Goal: Transaction & Acquisition: Purchase product/service

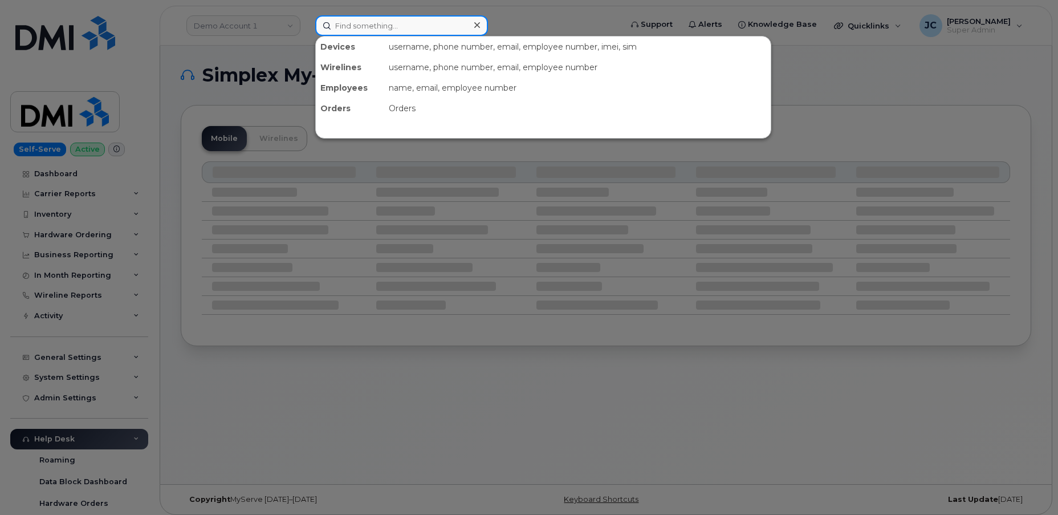
click at [374, 23] on input at bounding box center [401, 25] width 173 height 21
click at [256, 32] on div at bounding box center [529, 257] width 1058 height 515
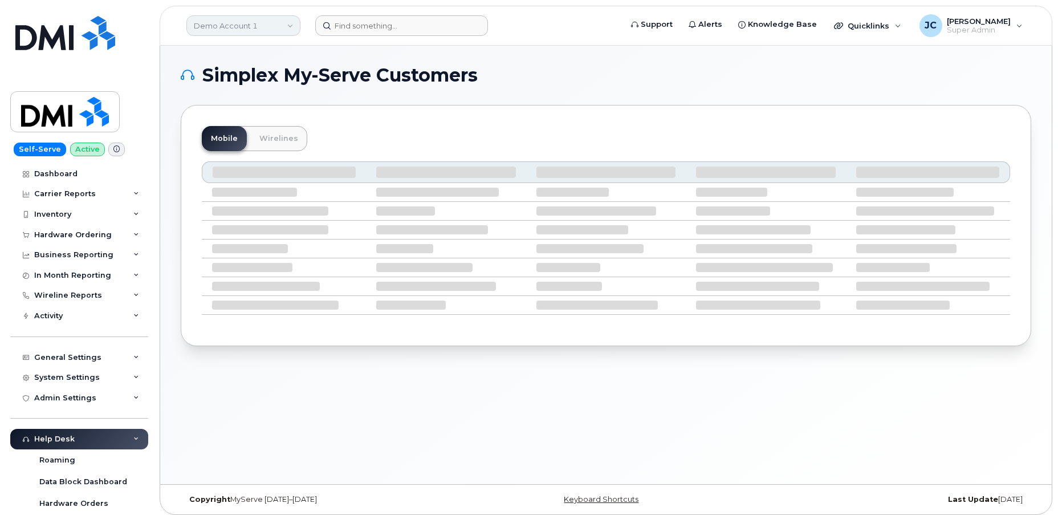
click at [246, 23] on link "Demo Account 1" at bounding box center [243, 25] width 114 height 21
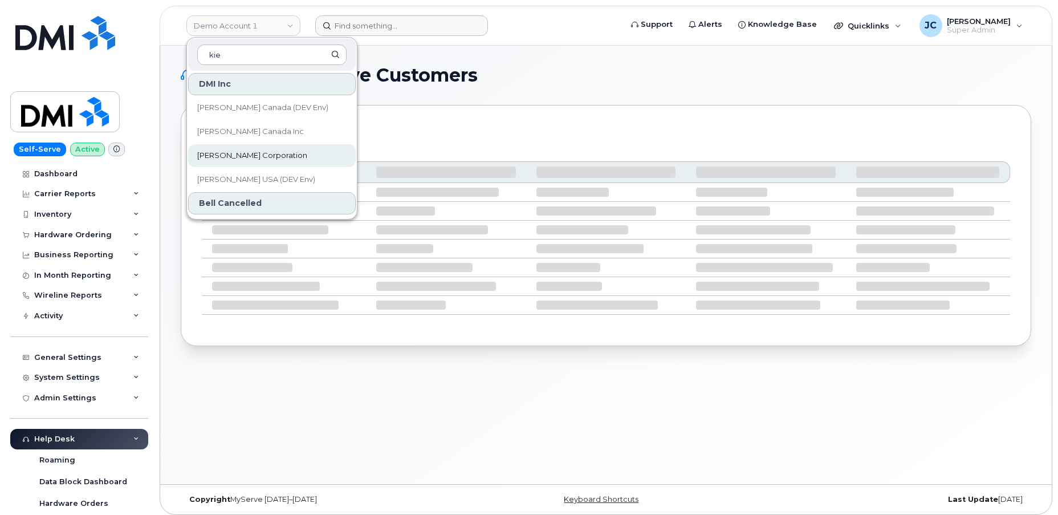
type input "kie"
click at [248, 154] on span "[PERSON_NAME] Corporation" at bounding box center [252, 155] width 110 height 11
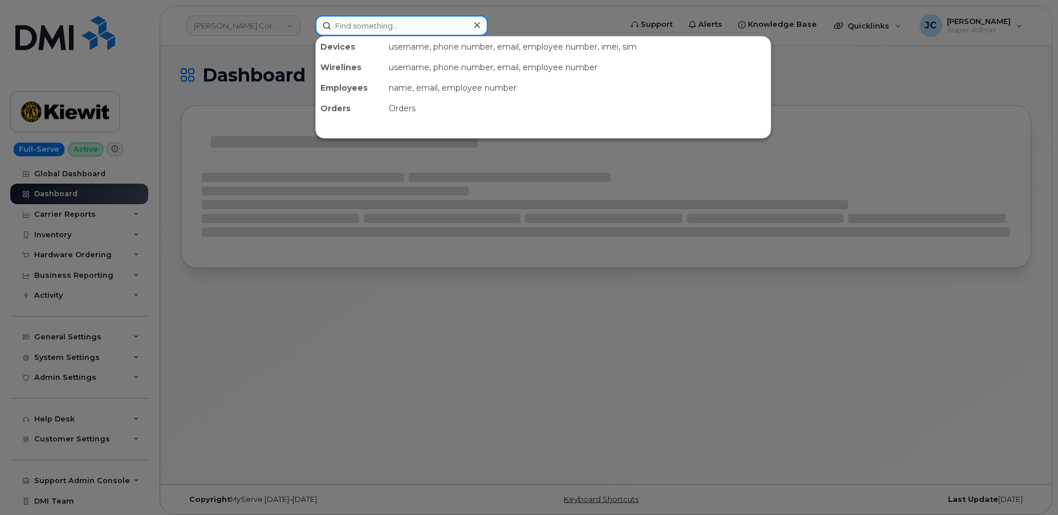
click at [360, 28] on input at bounding box center [401, 25] width 173 height 21
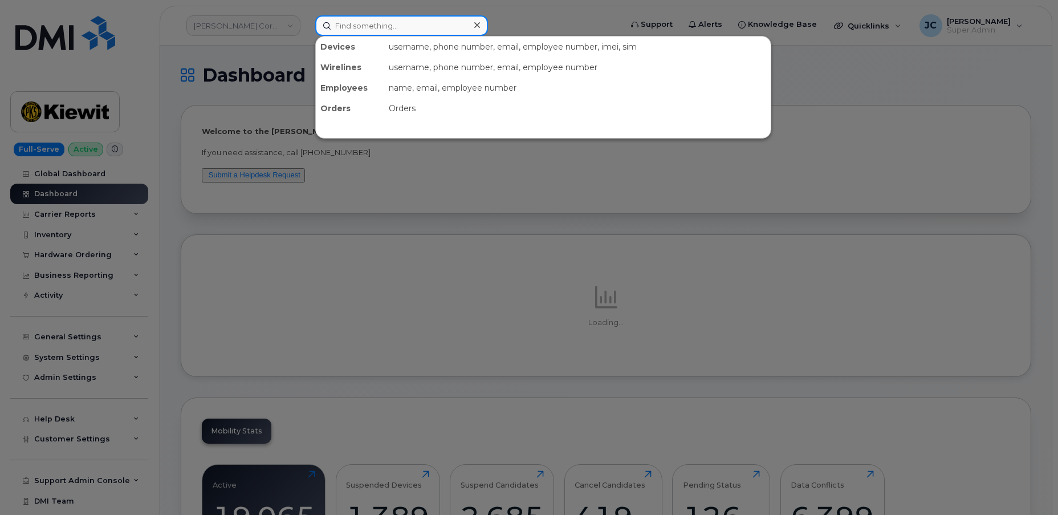
click at [398, 26] on input at bounding box center [401, 25] width 173 height 21
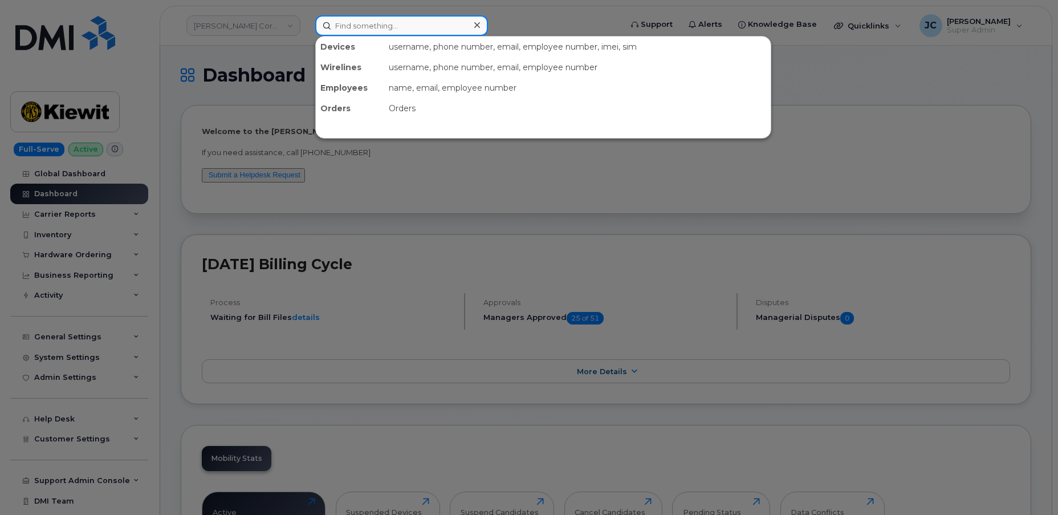
click at [402, 27] on input at bounding box center [401, 25] width 173 height 21
paste input "303.549.8712"
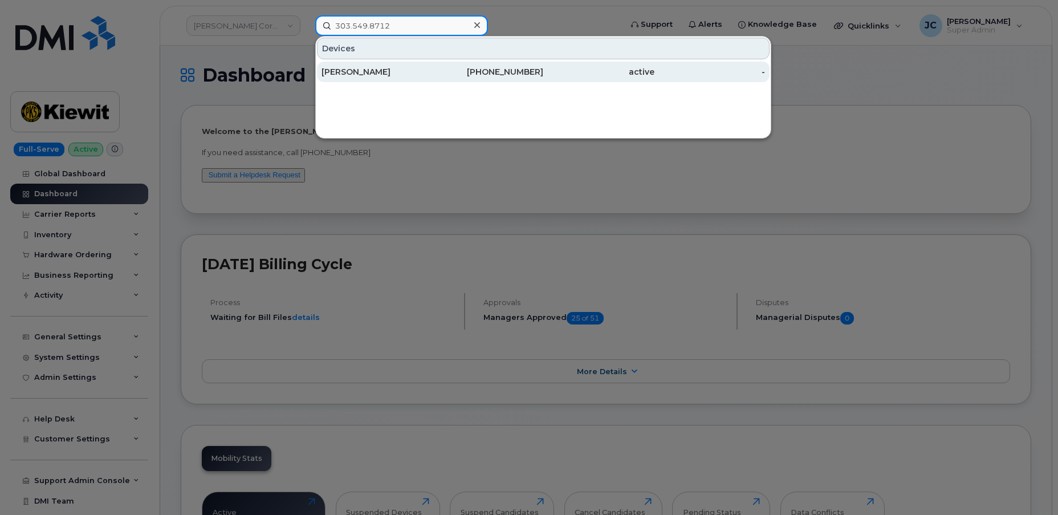
type input "303.549.8712"
click at [357, 70] on div "[PERSON_NAME]" at bounding box center [376, 71] width 111 height 11
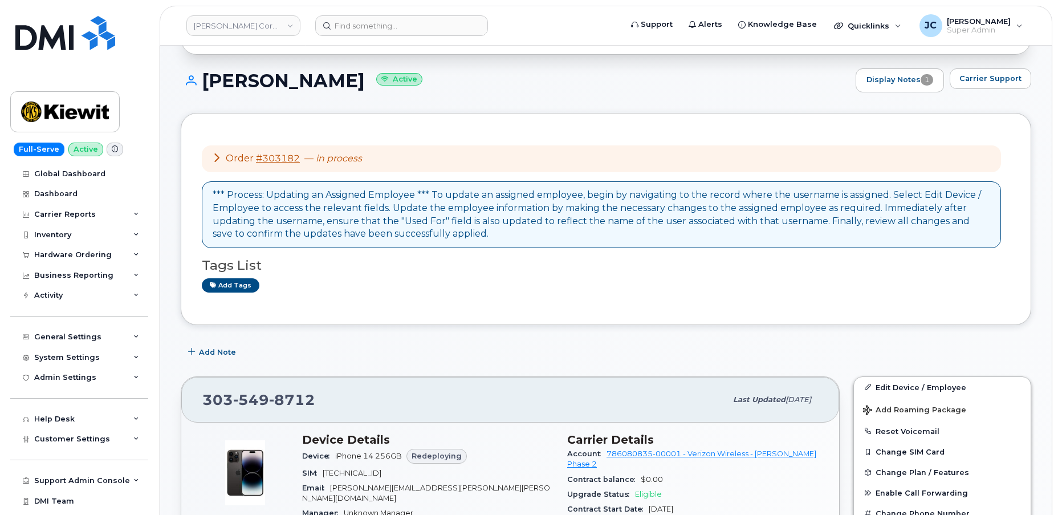
scroll to position [51, 0]
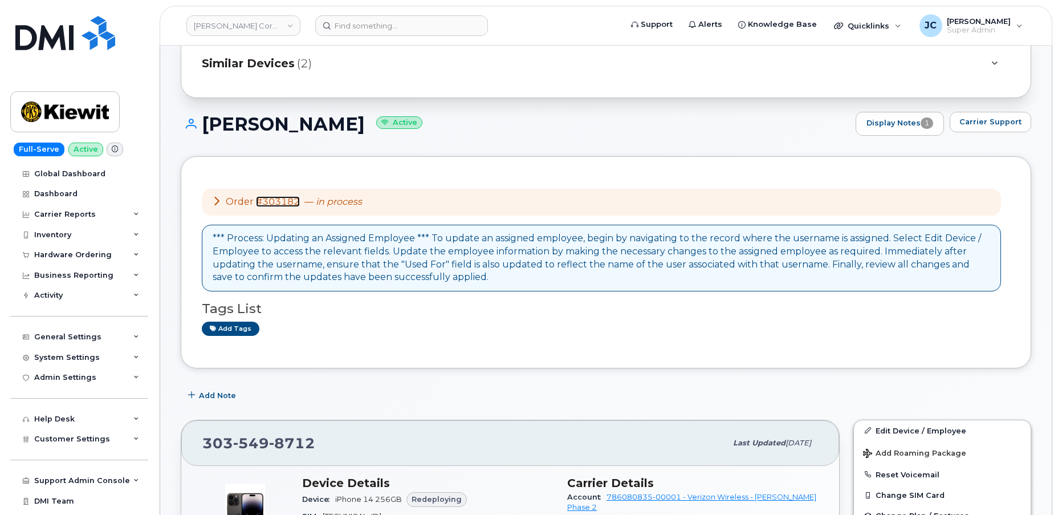
click at [282, 199] on link "#303182" at bounding box center [278, 201] width 44 height 11
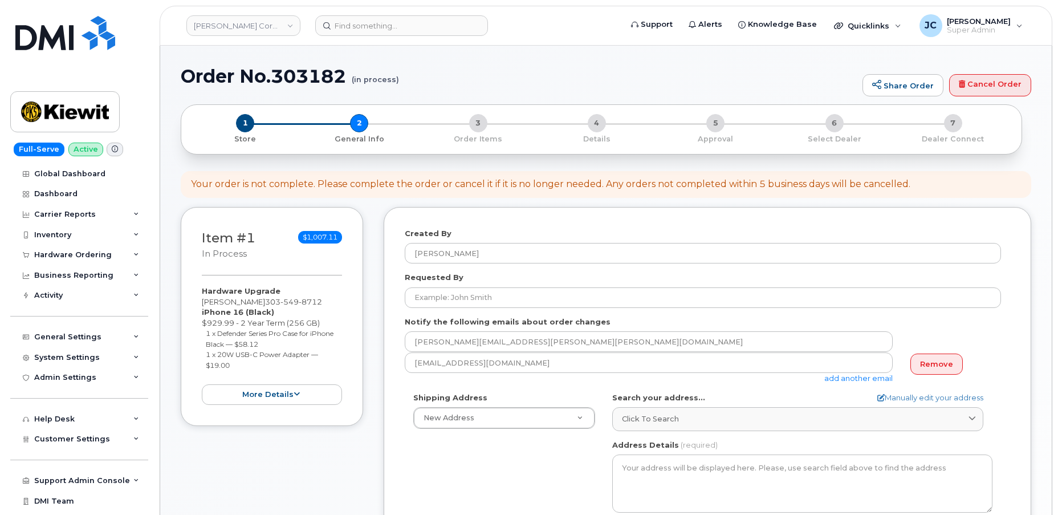
select select
click at [999, 80] on link "Cancel Order" at bounding box center [990, 85] width 82 height 23
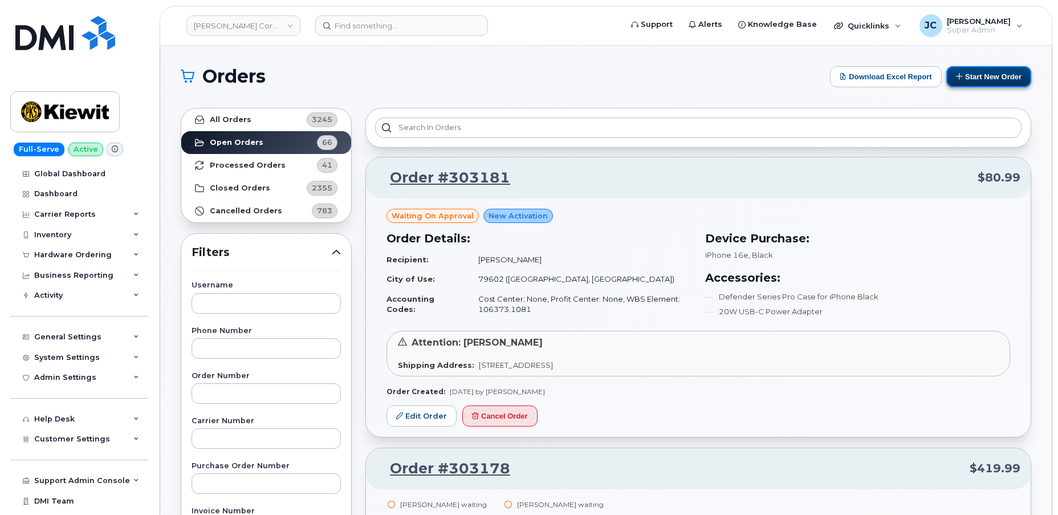
click at [977, 74] on button "Start New Order" at bounding box center [988, 76] width 85 height 21
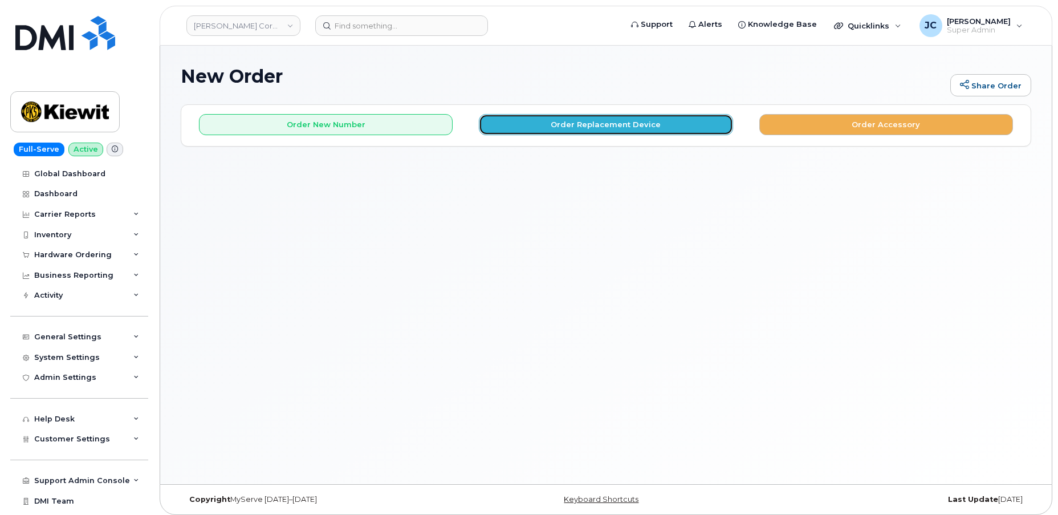
click at [621, 124] on button "Order Replacement Device" at bounding box center [606, 124] width 254 height 21
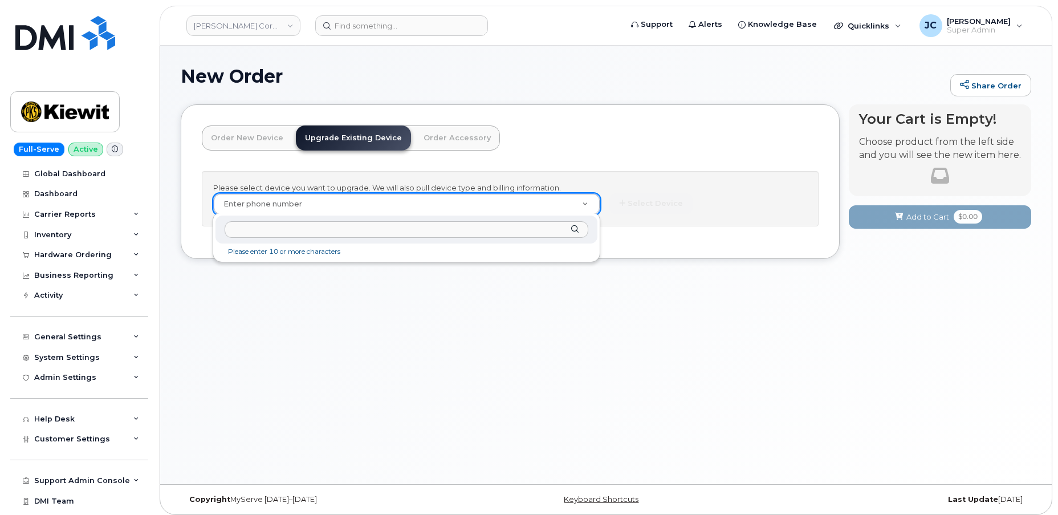
click at [310, 231] on input "text" at bounding box center [407, 229] width 364 height 17
paste input "303.549.8712"
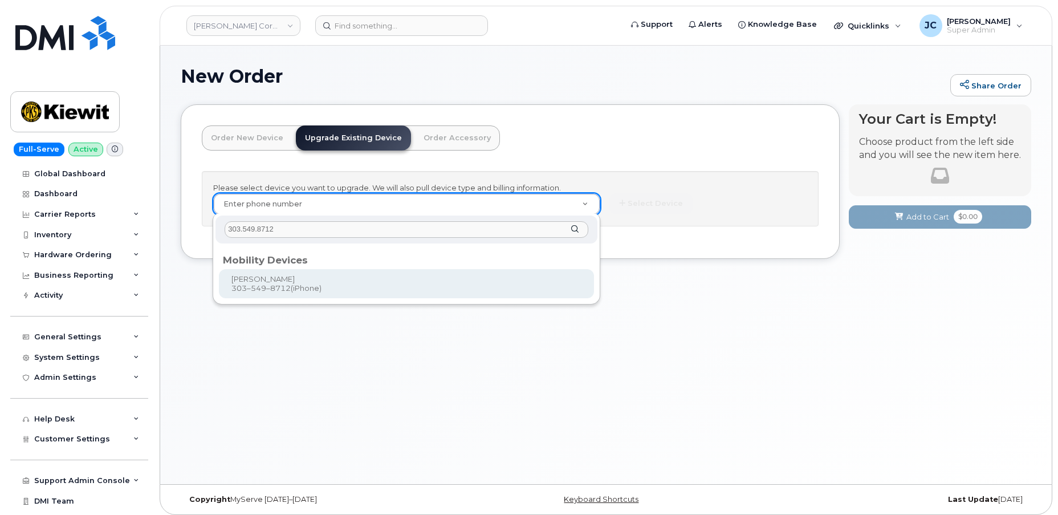
type input "303.549.8712"
type input "1166088"
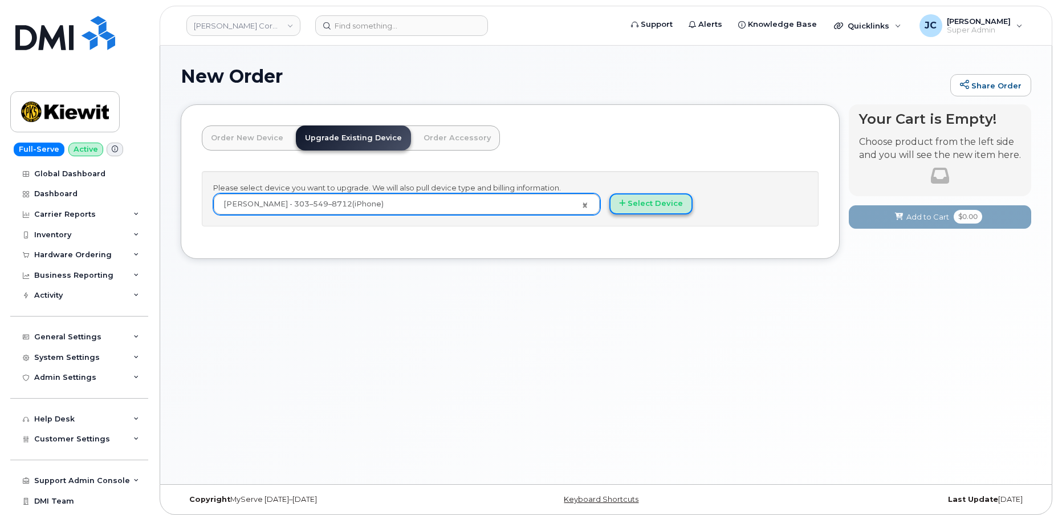
click at [663, 203] on button "Select Device" at bounding box center [650, 203] width 83 height 21
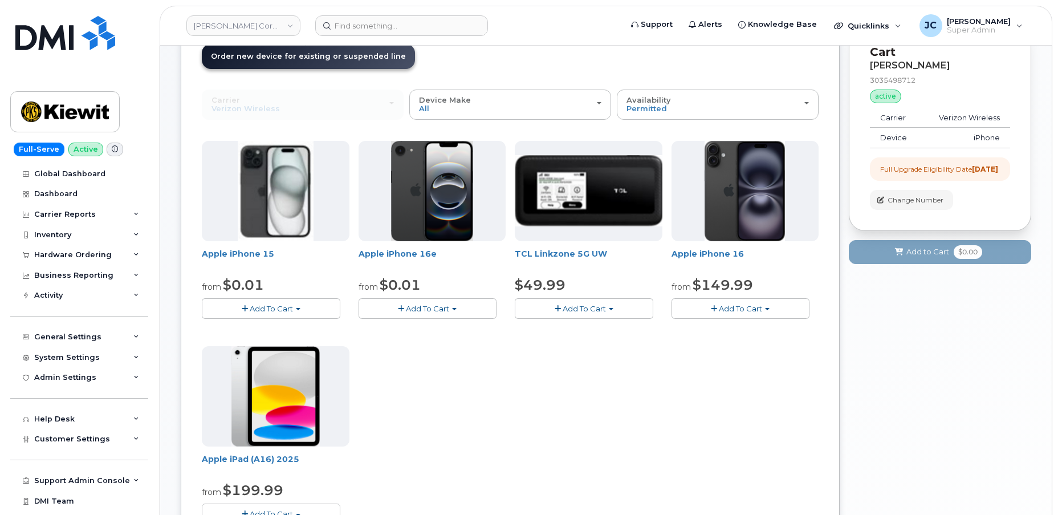
scroll to position [103, 0]
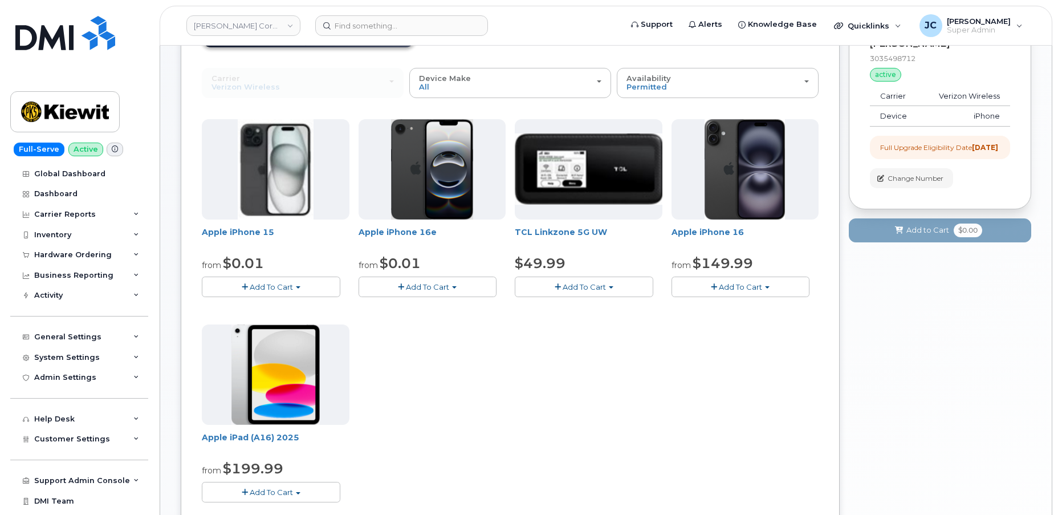
click at [737, 285] on span "Add To Cart" at bounding box center [740, 286] width 43 height 9
click at [747, 306] on link "$929.99 - 2 Year Term (256 GB)" at bounding box center [750, 308] width 153 height 14
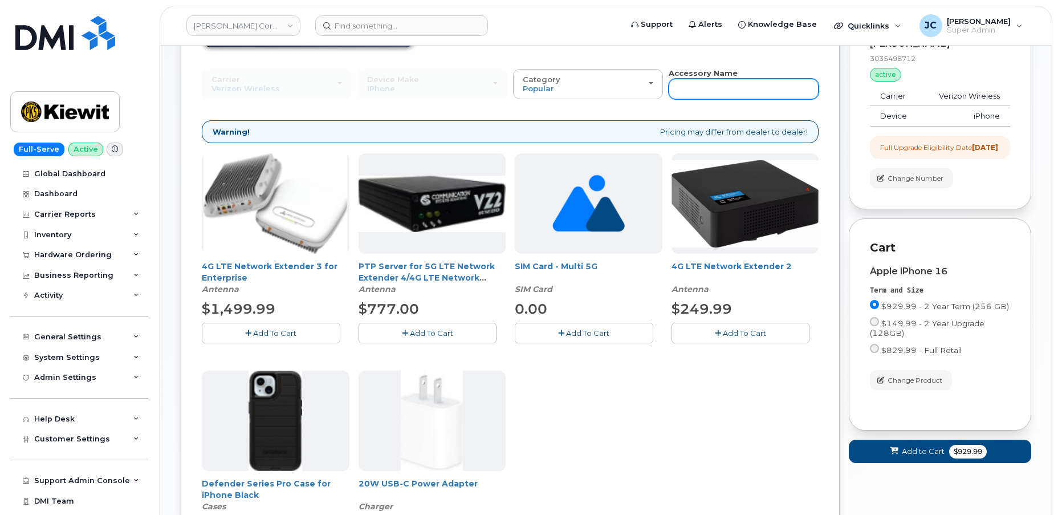
click at [698, 87] on input "text" at bounding box center [744, 89] width 150 height 21
click at [684, 413] on div "4G LTE Network Extender 3 for Enterprise Antenna $1,499.99 Add To Cart PTP Serv…" at bounding box center [510, 365] width 617 height 424
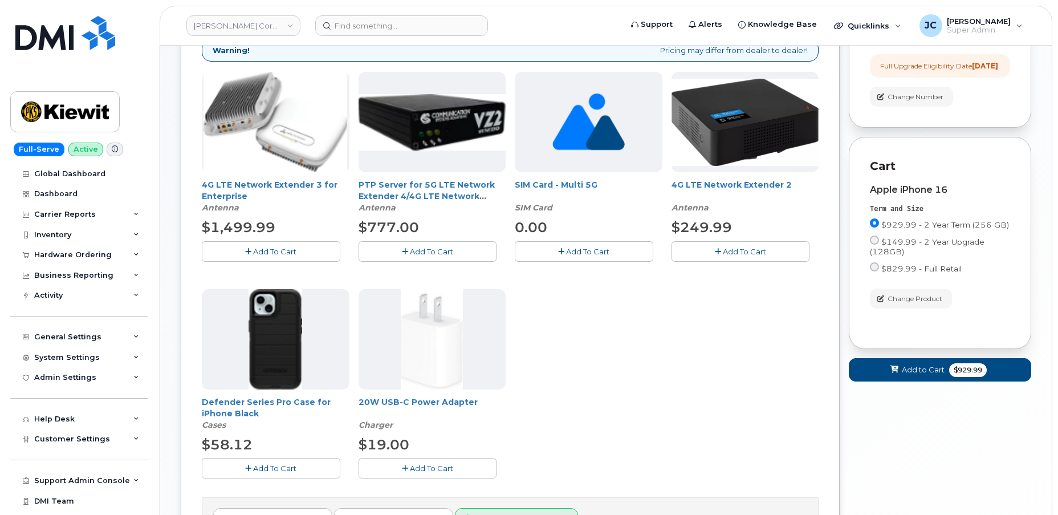
scroll to position [207, 0]
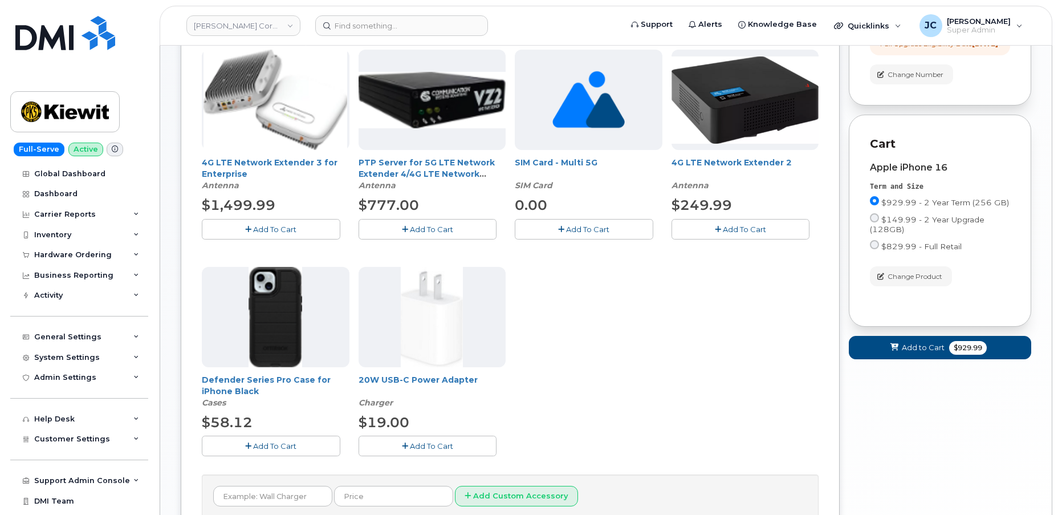
click at [255, 442] on span "Add To Cart" at bounding box center [274, 445] width 43 height 9
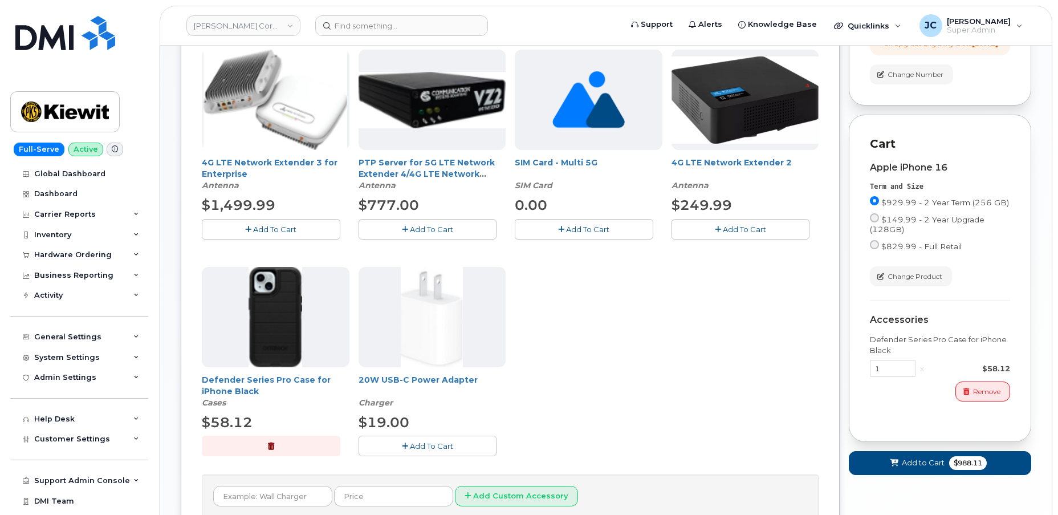
click at [433, 438] on button "Add To Cart" at bounding box center [428, 445] width 139 height 20
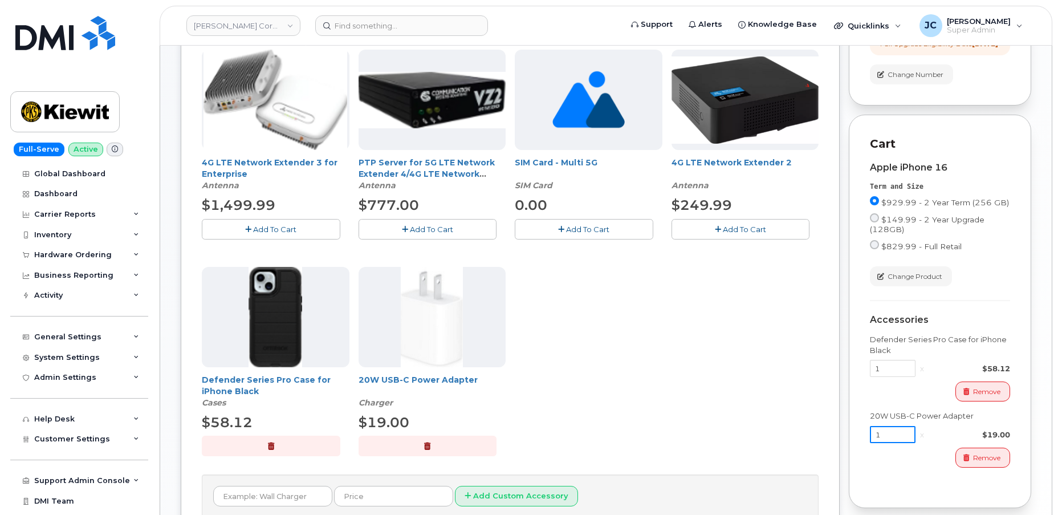
drag, startPoint x: 880, startPoint y: 445, endPoint x: 862, endPoint y: 449, distance: 18.7
click at [862, 449] on div "Cart Apple iPhone 16 Term and Size $929.99 - 2 Year Term (256 GB) $149.99 - 2 Y…" at bounding box center [940, 311] width 182 height 393
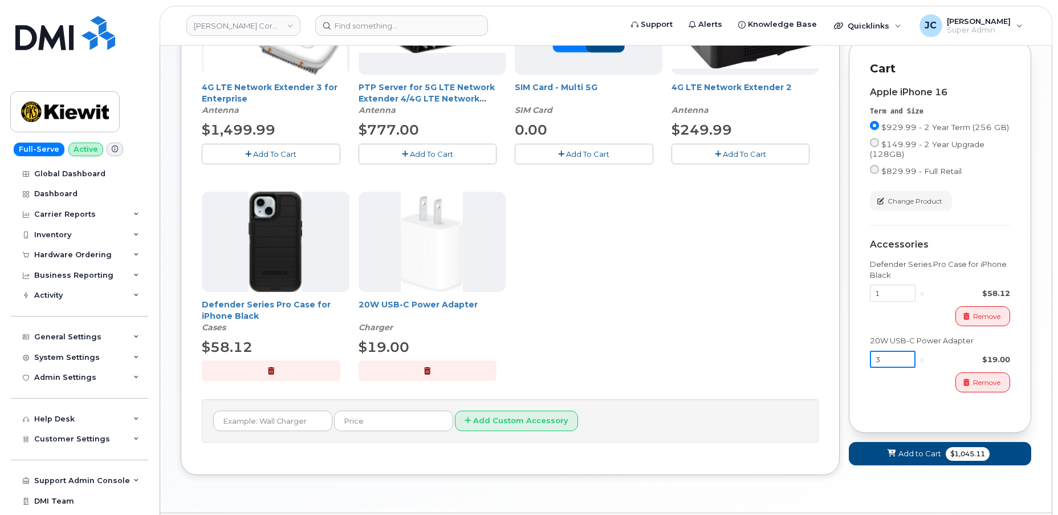
scroll to position [311, 0]
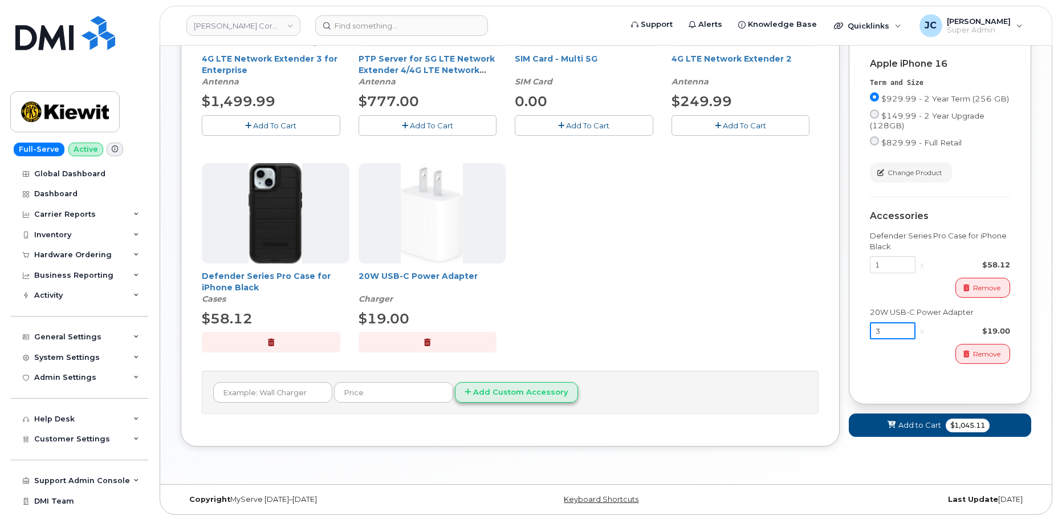
type input "3"
click at [527, 390] on button "Add Custom Accessory" at bounding box center [516, 392] width 123 height 21
click at [307, 389] on input "text" at bounding box center [272, 392] width 119 height 21
type input "car charger"
click at [455, 382] on button "Add Custom Accessory" at bounding box center [516, 392] width 123 height 21
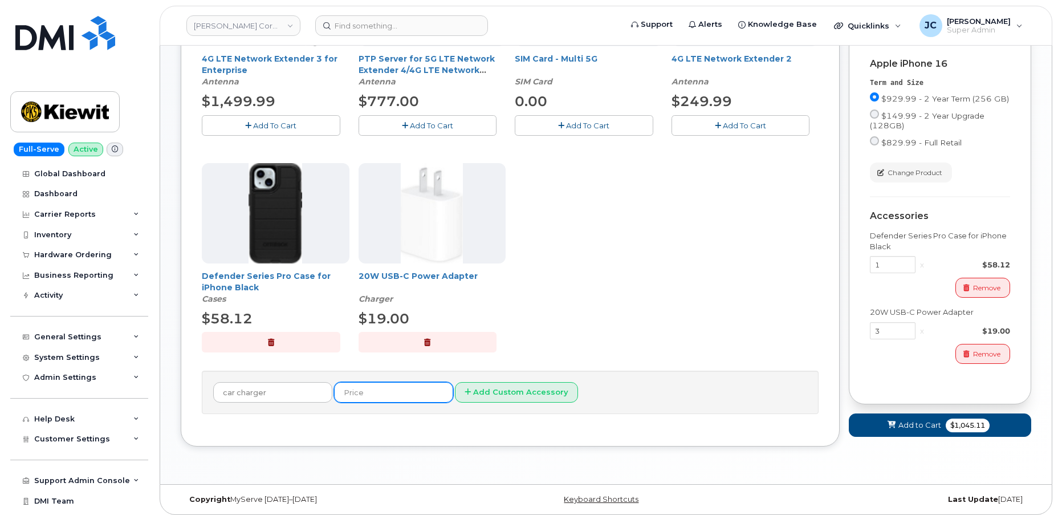
click at [384, 393] on input "text" at bounding box center [393, 392] width 119 height 21
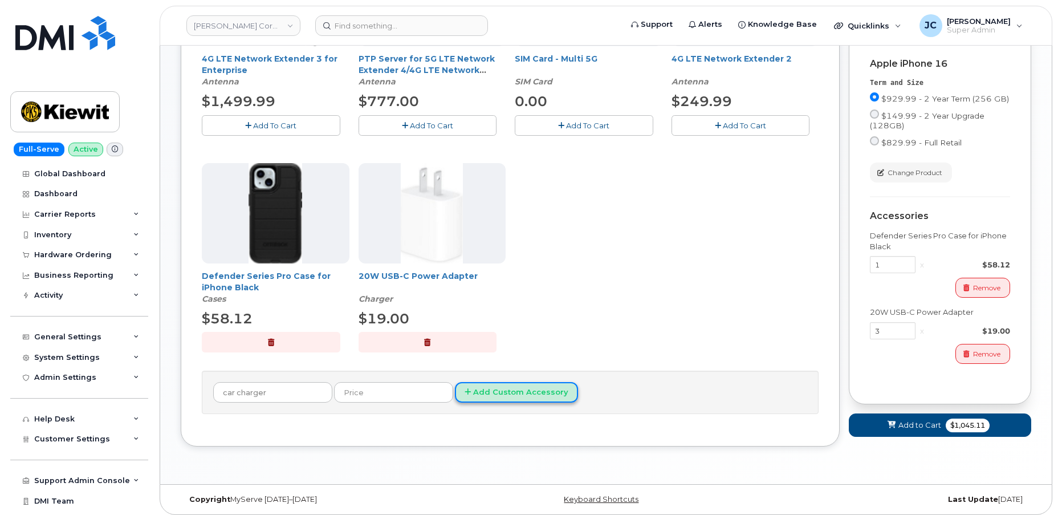
click at [495, 392] on button "Add Custom Accessory" at bounding box center [516, 392] width 123 height 21
click at [564, 311] on div "4G LTE Network Extender 3 for Enterprise Antenna $1,499.99 Add To Cart PTP Serv…" at bounding box center [510, 158] width 617 height 424
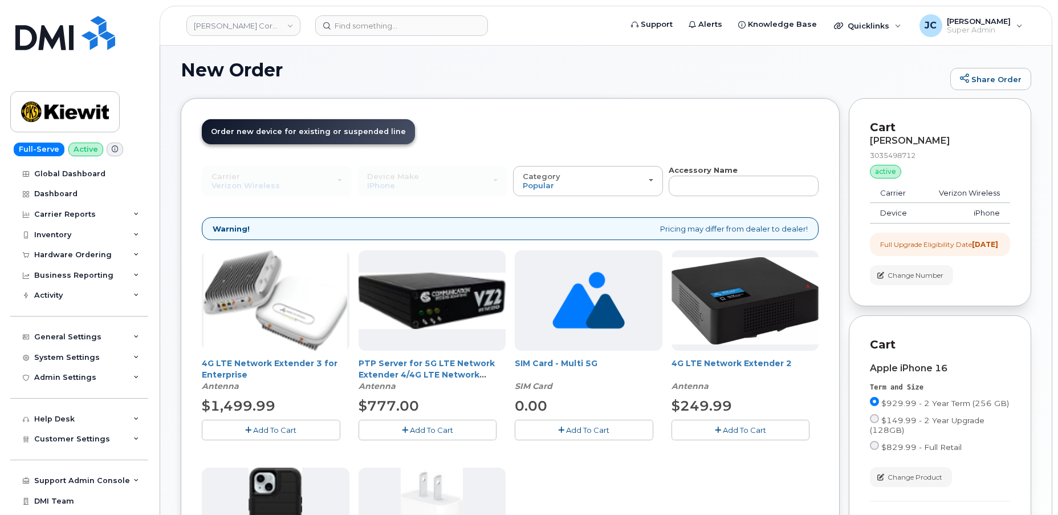
scroll to position [0, 0]
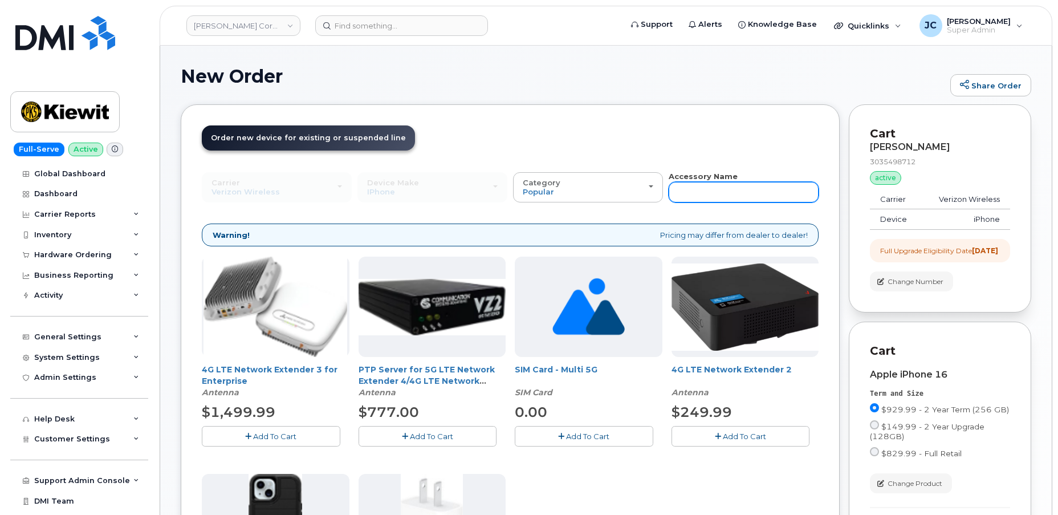
click at [693, 185] on input "text" at bounding box center [744, 192] width 150 height 21
click at [724, 192] on input "text" at bounding box center [744, 192] width 150 height 21
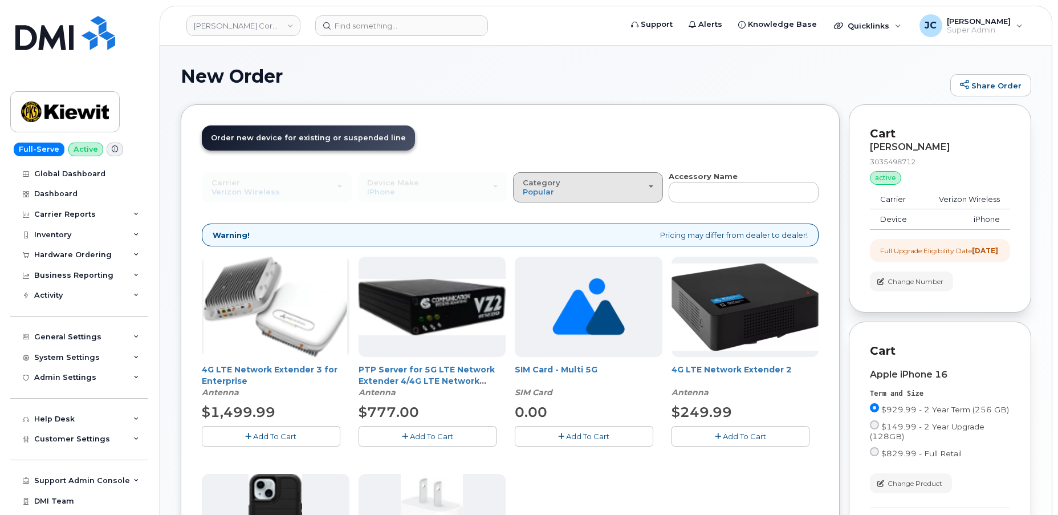
click at [642, 182] on div "Category Popular" at bounding box center [588, 187] width 131 height 18
click at [544, 214] on div "All" at bounding box center [588, 213] width 144 height 14
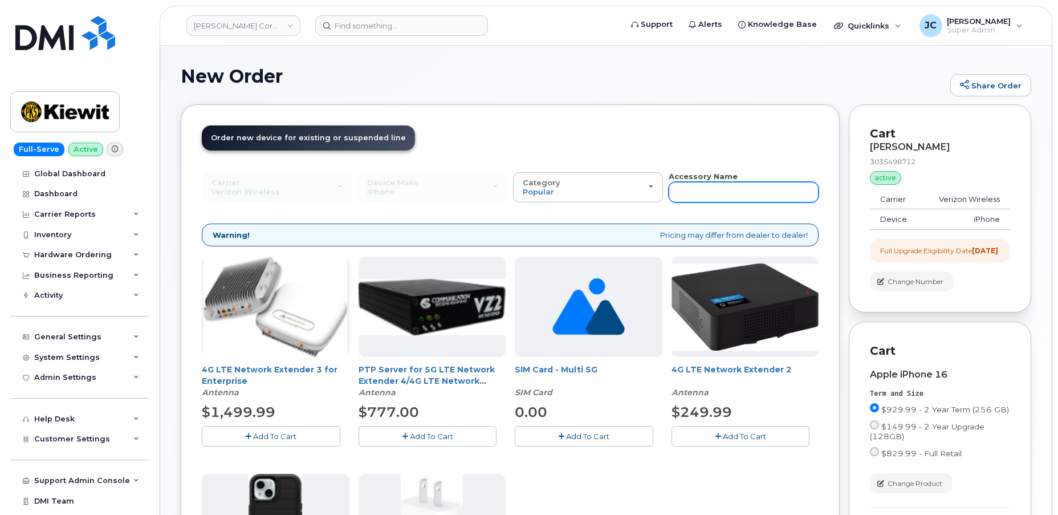
click at [687, 191] on input "text" at bounding box center [744, 192] width 150 height 21
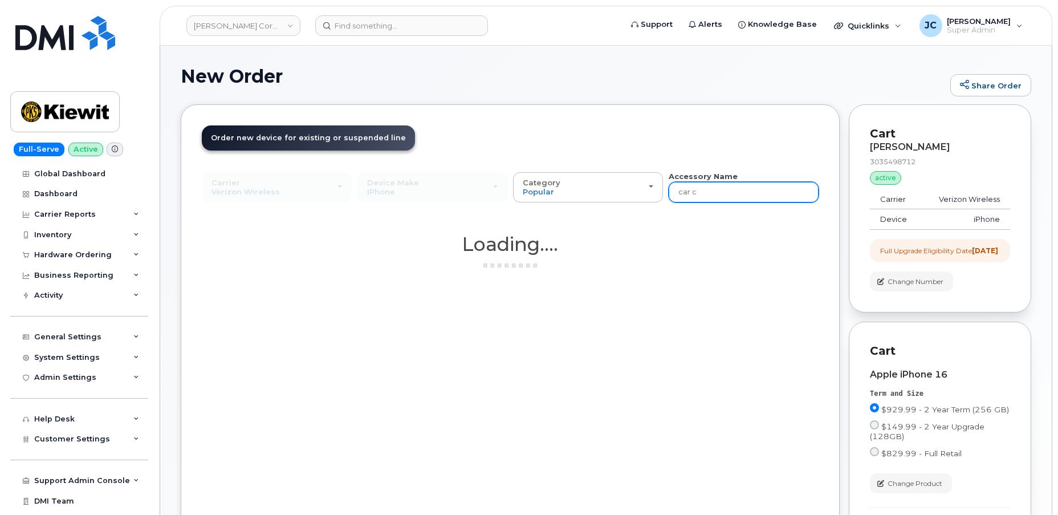
type input "car ch"
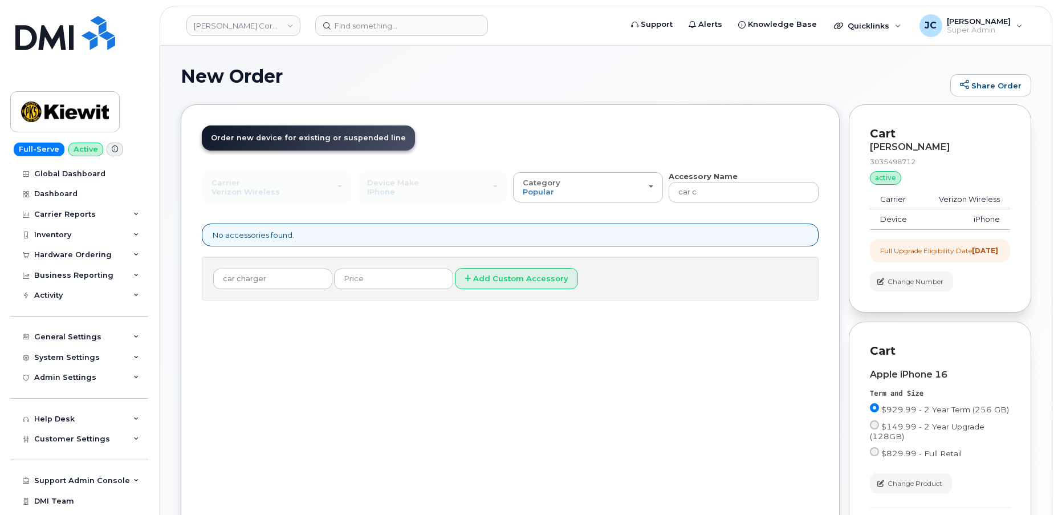
type input "car cha"
click at [719, 191] on input "car cha" at bounding box center [744, 192] width 150 height 21
type input "car char"
click at [722, 189] on input "car char" at bounding box center [744, 192] width 150 height 21
type input "car charger"
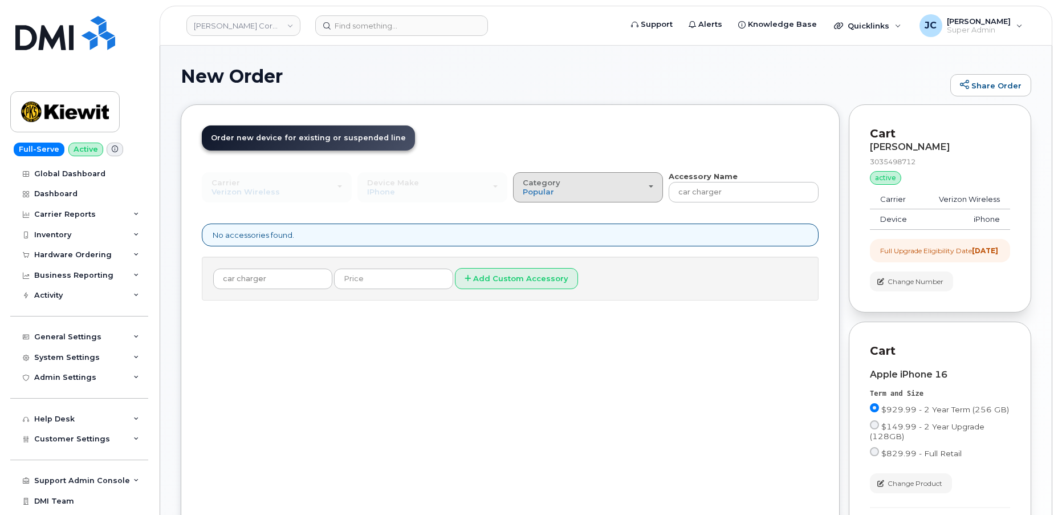
click at [656, 184] on button "Category Popular" at bounding box center [588, 187] width 150 height 30
click at [547, 238] on label "Charger" at bounding box center [539, 238] width 47 height 14
click at [0, 0] on input "Charger" at bounding box center [0, 0] width 0 height 0
click at [658, 184] on button "Category Charger" at bounding box center [588, 187] width 150 height 30
click at [549, 209] on div "All" at bounding box center [588, 213] width 144 height 14
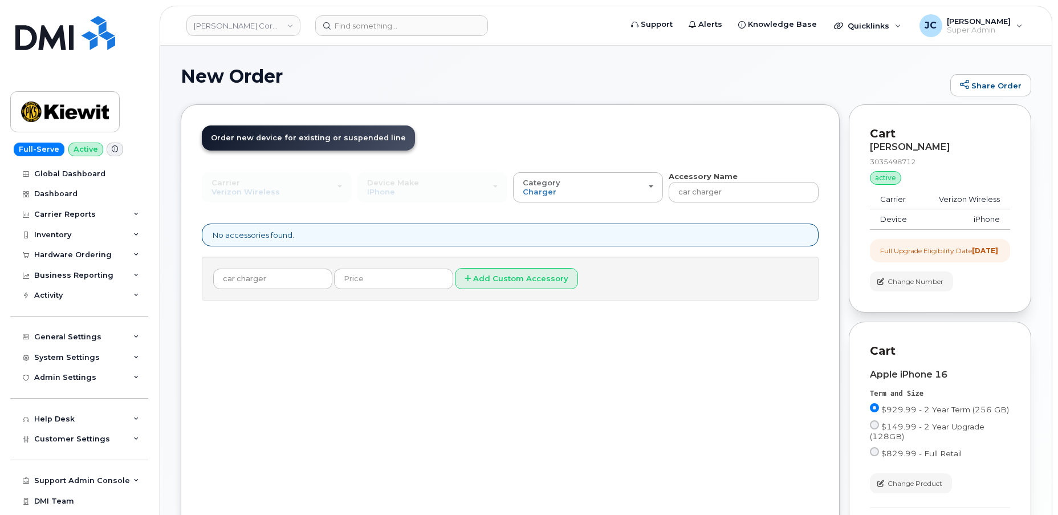
click at [320, 237] on div "No accessories found." at bounding box center [510, 234] width 617 height 23
click at [364, 282] on input "text" at bounding box center [393, 278] width 119 height 21
type input "1"
click at [488, 279] on button "Add Custom Accessory" at bounding box center [516, 278] width 123 height 21
click at [465, 275] on icon at bounding box center [468, 278] width 6 height 7
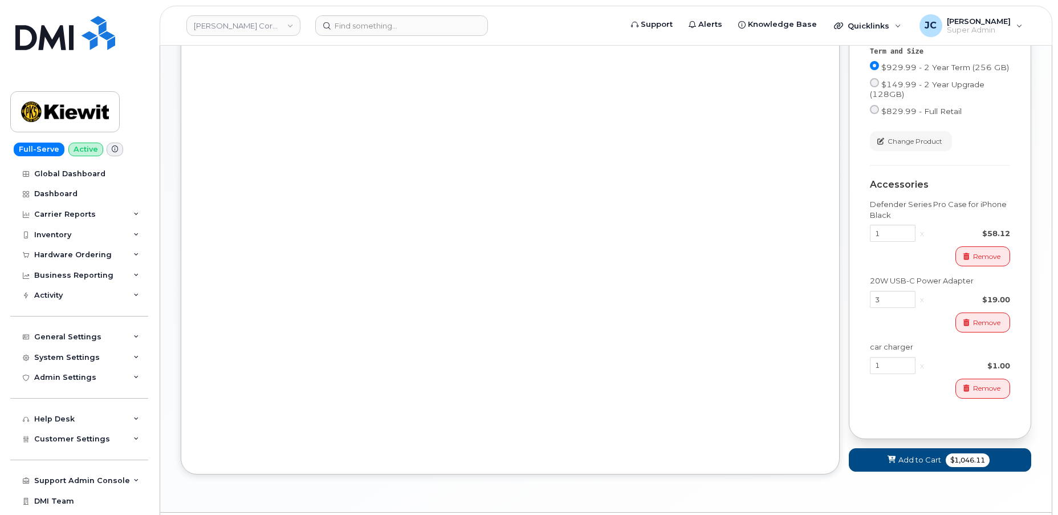
scroll to position [362, 0]
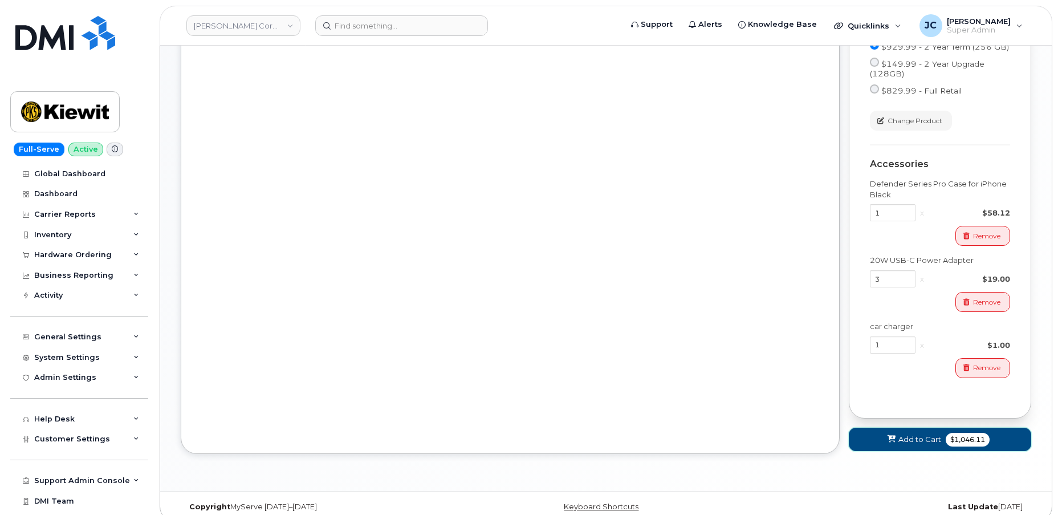
click at [914, 442] on span "Add to Cart" at bounding box center [919, 439] width 43 height 11
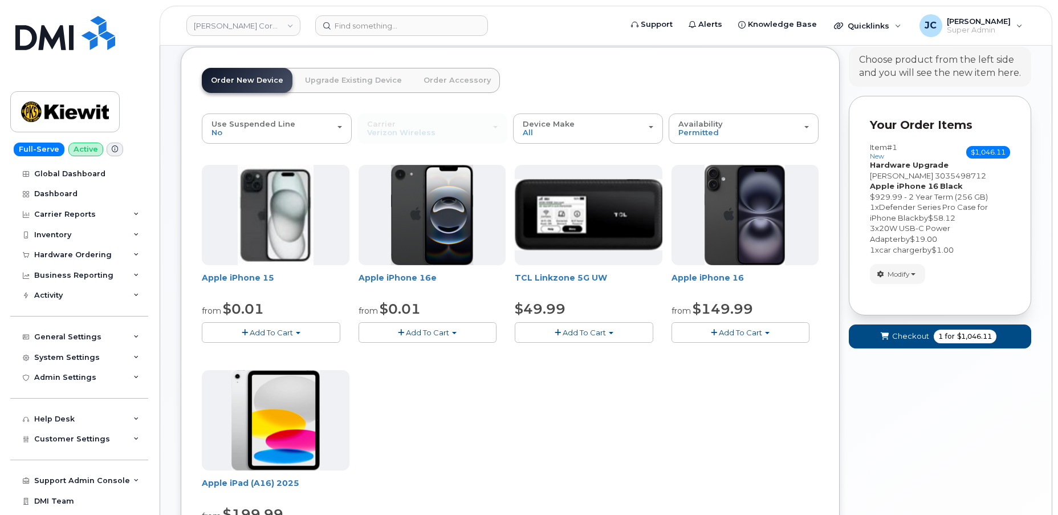
scroll to position [38, 0]
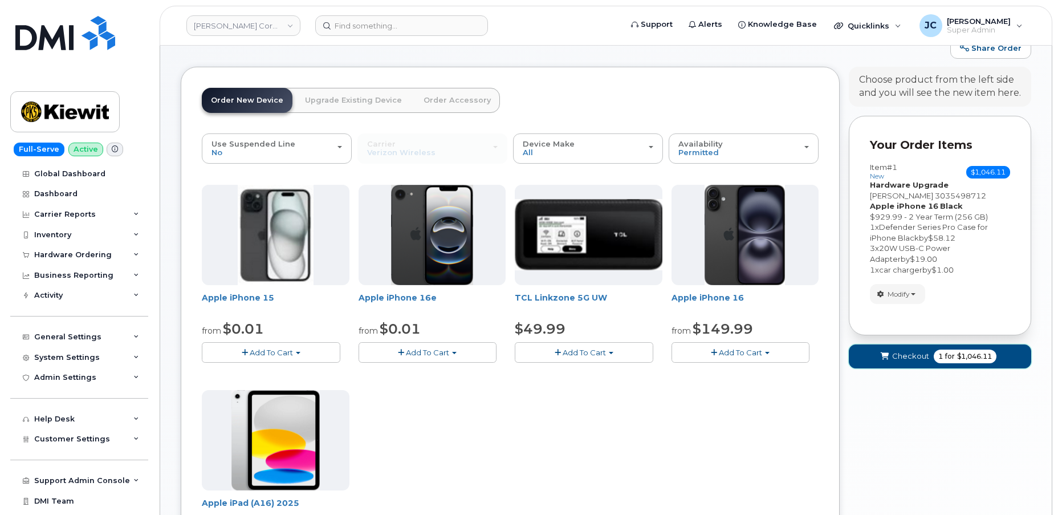
click at [907, 353] on span "Checkout" at bounding box center [910, 356] width 37 height 11
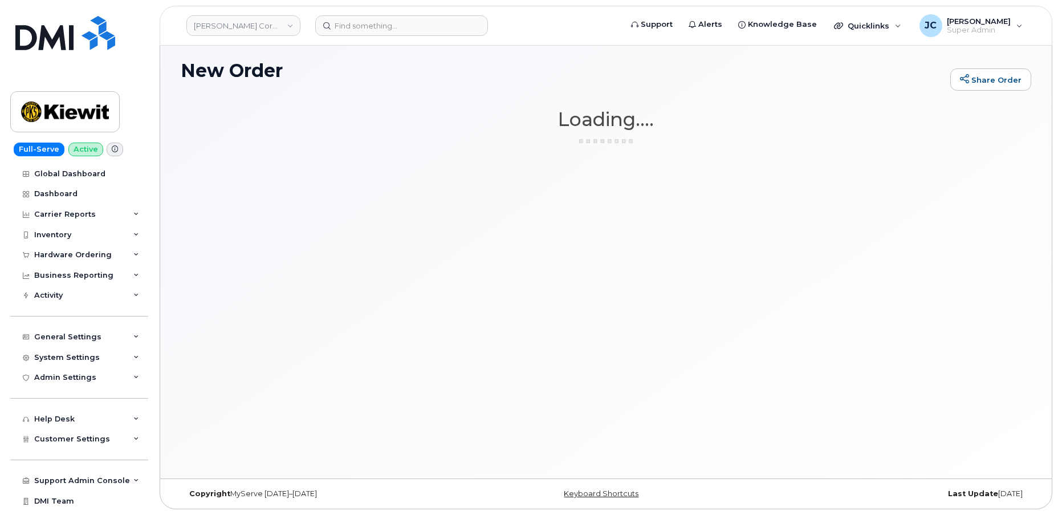
scroll to position [5, 0]
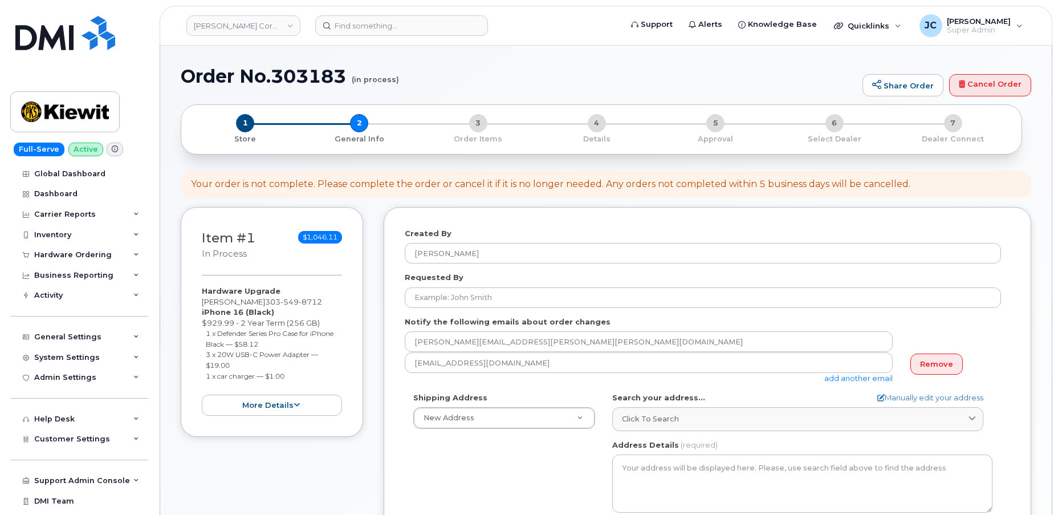
select select
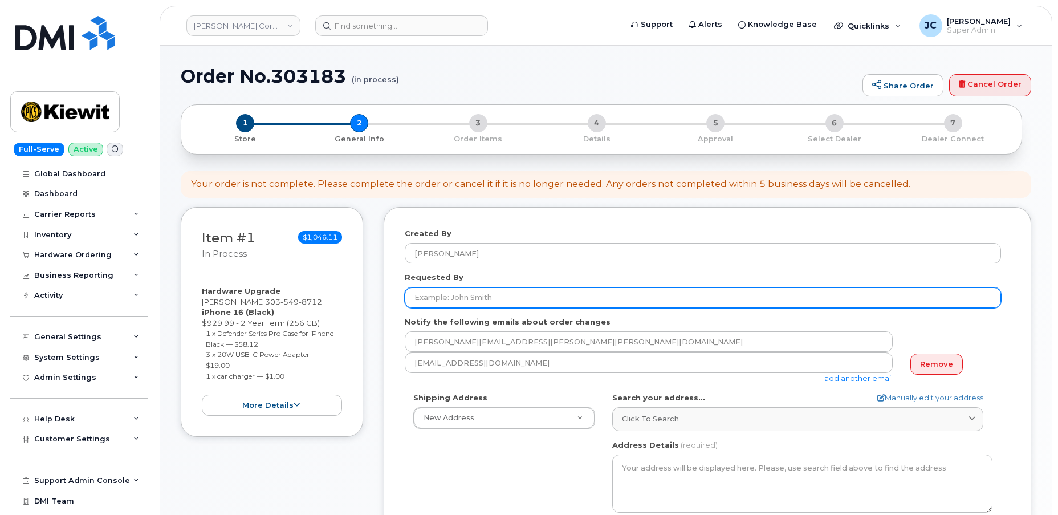
click at [482, 298] on input "Requested By" at bounding box center [703, 297] width 596 height 21
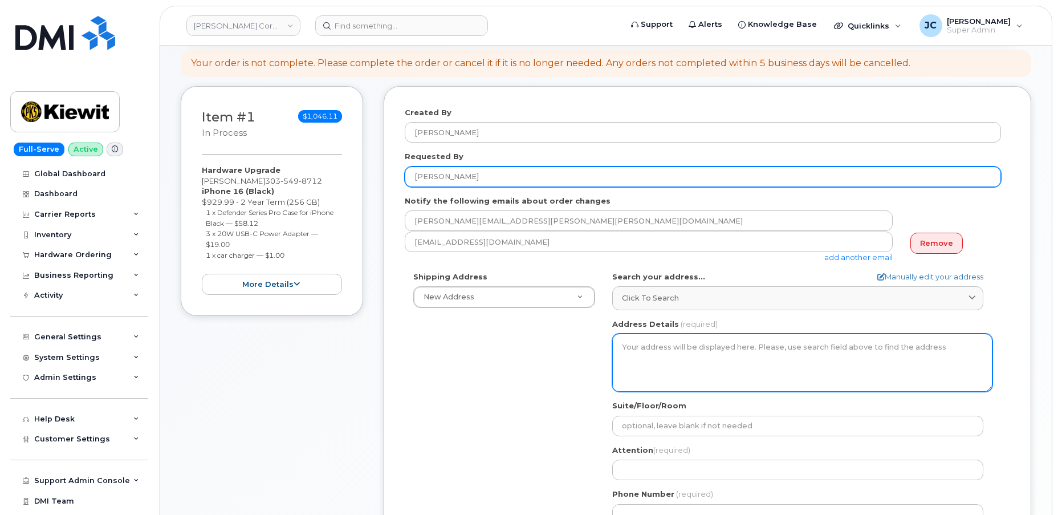
scroll to position [155, 0]
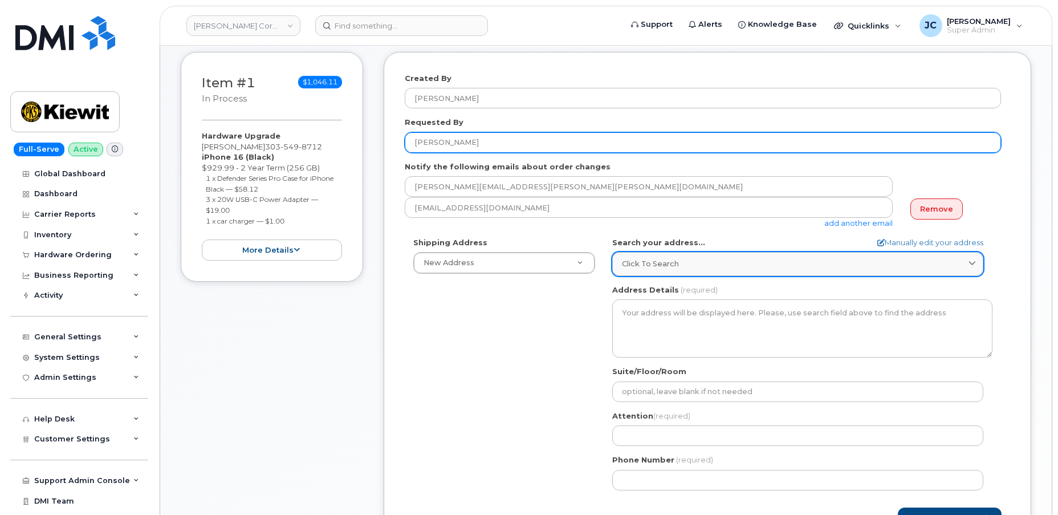
type input "[PERSON_NAME]"
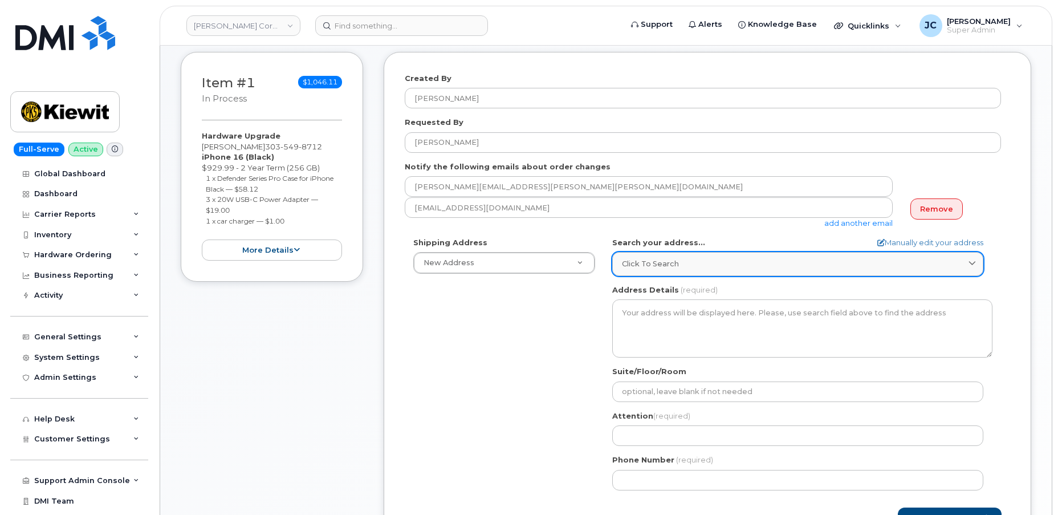
click at [740, 266] on div "Click to search" at bounding box center [798, 263] width 352 height 11
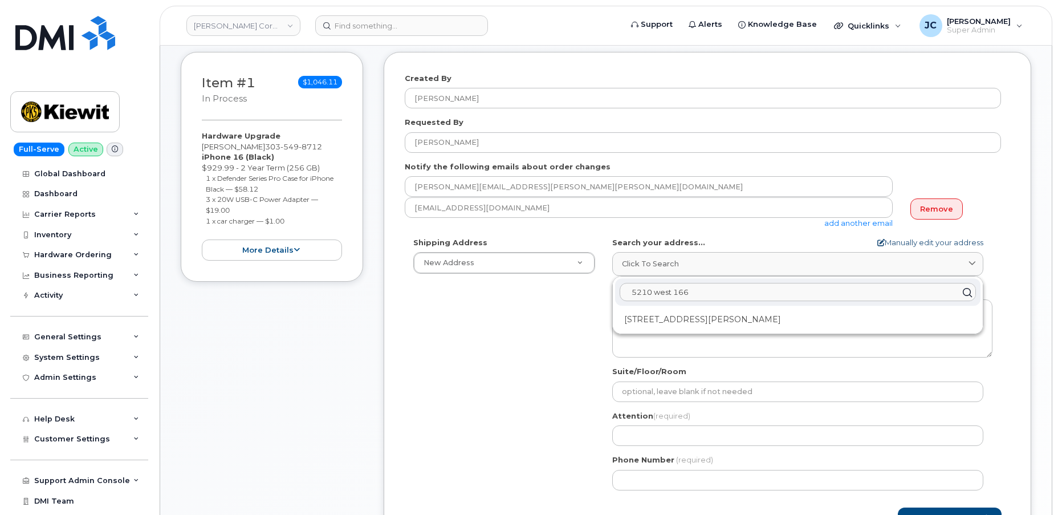
type input "5210 west 166"
click at [877, 239] on icon at bounding box center [880, 242] width 7 height 7
select select
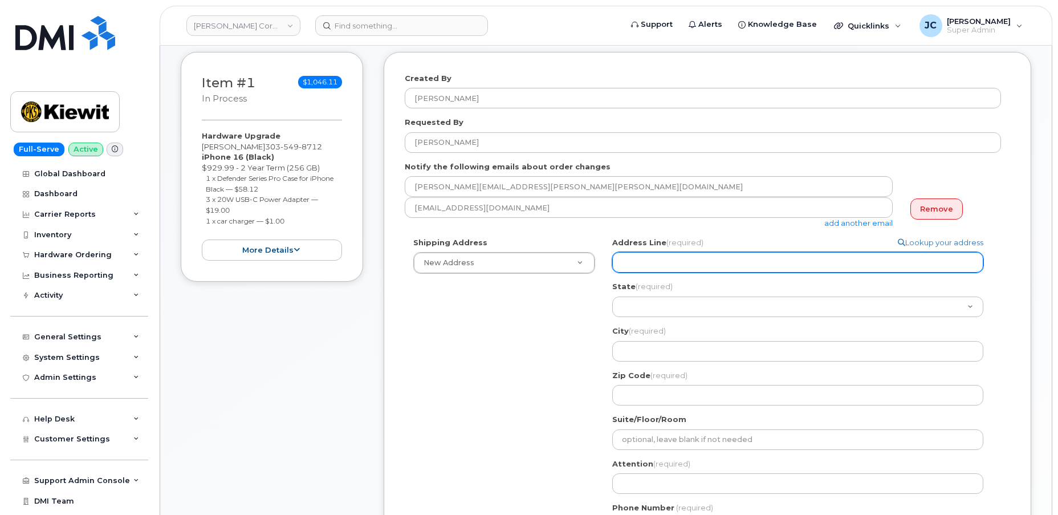
click at [646, 263] on input "Address Line (required)" at bounding box center [797, 262] width 371 height 21
paste input "[STREET_ADDRESS]"
select select
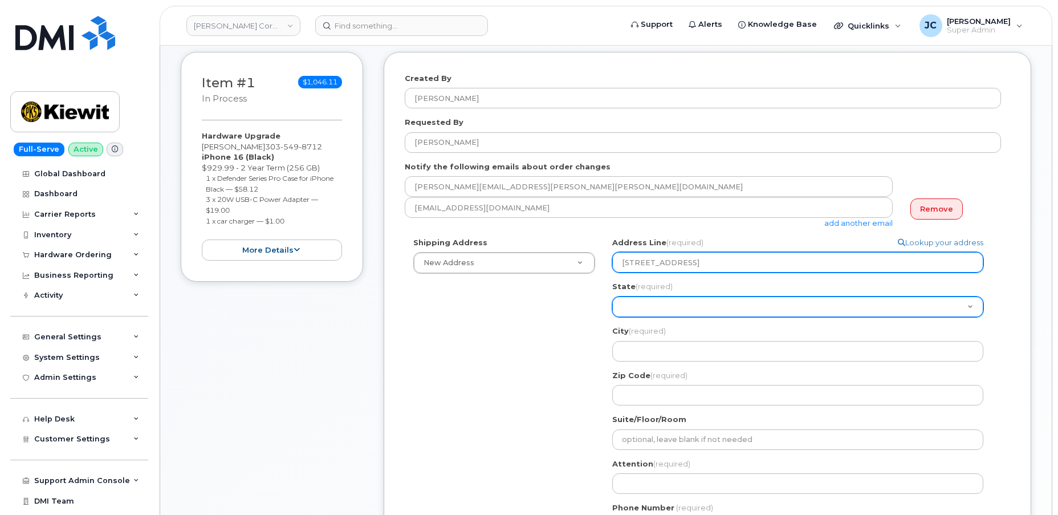
type input "5210 West 166th Terrace"
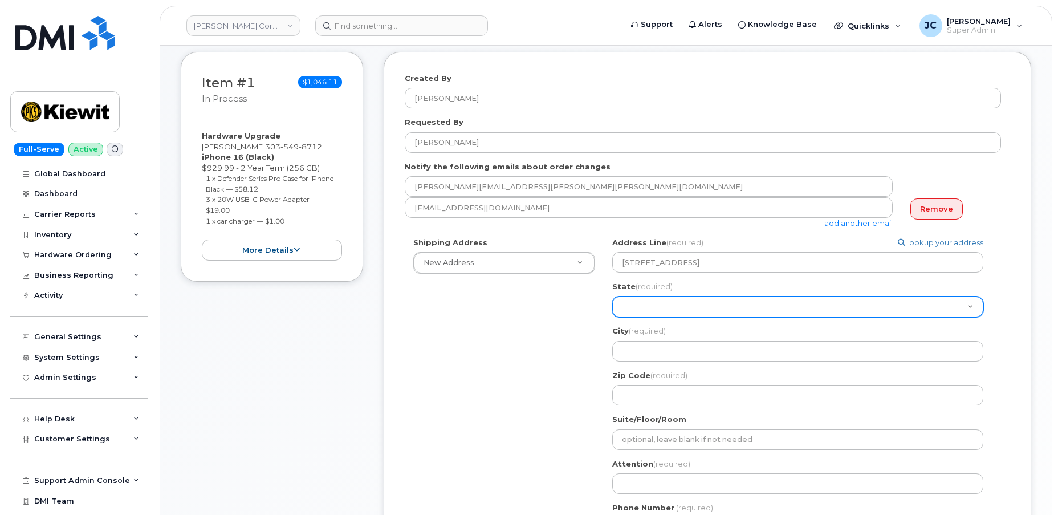
click at [629, 306] on select "Alabama Alaska American Samoa Arizona Arkansas California Colorado Connecticut …" at bounding box center [797, 306] width 371 height 21
select select "KY"
click at [612, 296] on select "Alabama Alaska American Samoa Arizona Arkansas California Colorado Connecticut …" at bounding box center [797, 306] width 371 height 21
select select
click at [657, 306] on select "Alabama Alaska American Samoa Arizona Arkansas California Colorado Connecticut …" at bounding box center [797, 306] width 371 height 21
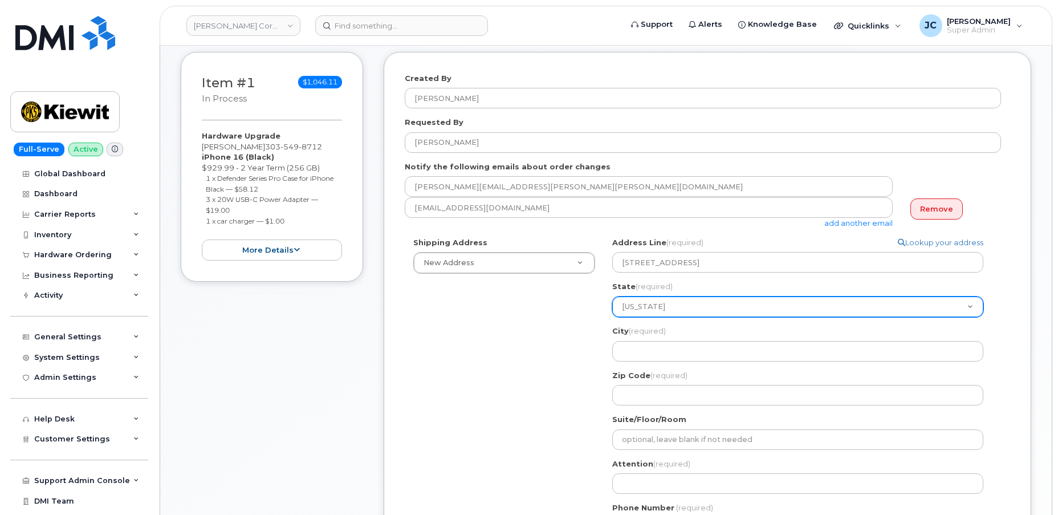
select select "KS"
click at [612, 296] on select "Alabama Alaska American Samoa Arizona Arkansas California Colorado Connecticut …" at bounding box center [797, 306] width 371 height 21
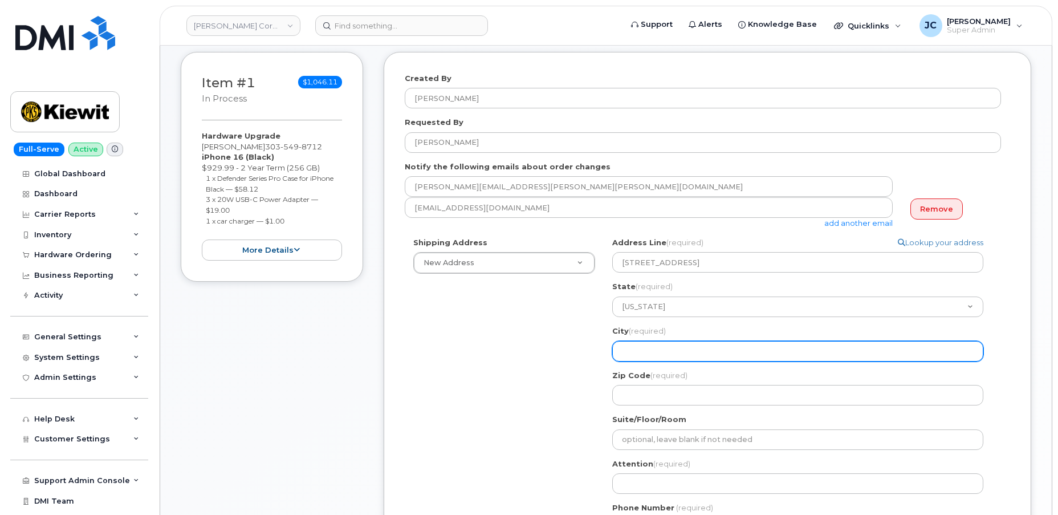
click at [650, 357] on input "City (required)" at bounding box center [797, 351] width 371 height 21
select select
type input "O"
select select
type input "Ov"
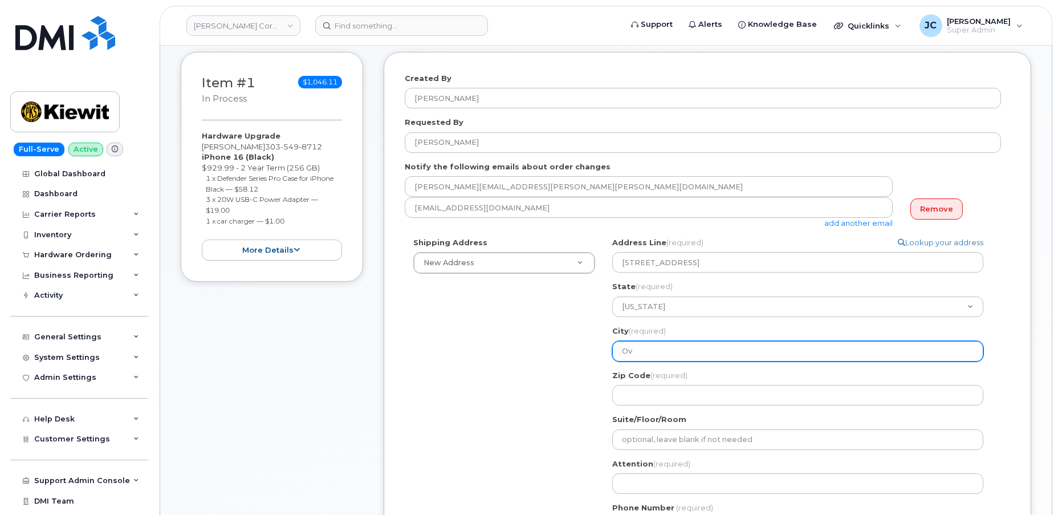
select select
type input "Ove"
select select
type input "Over"
select select
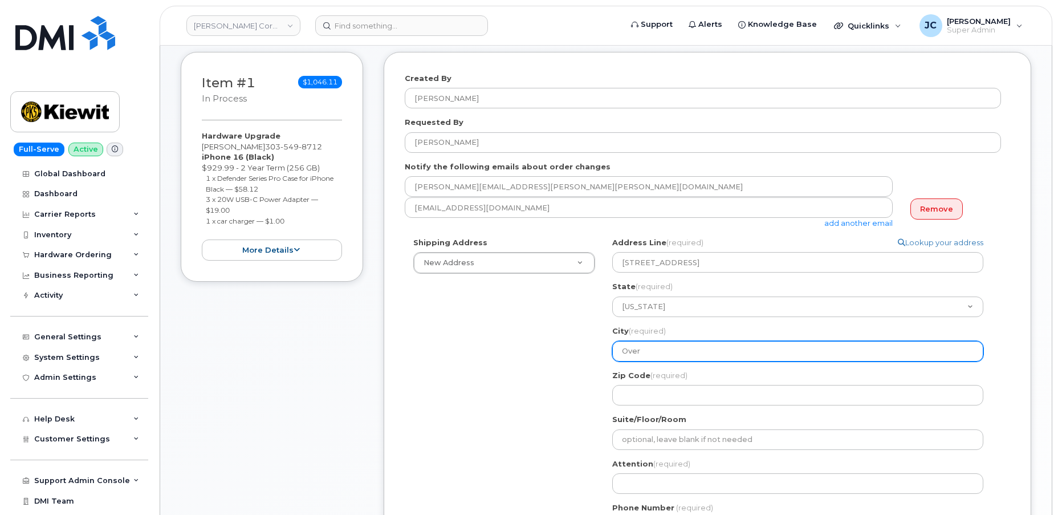
type input "Overl"
select select
type input "Overla"
select select
type input "Overlan"
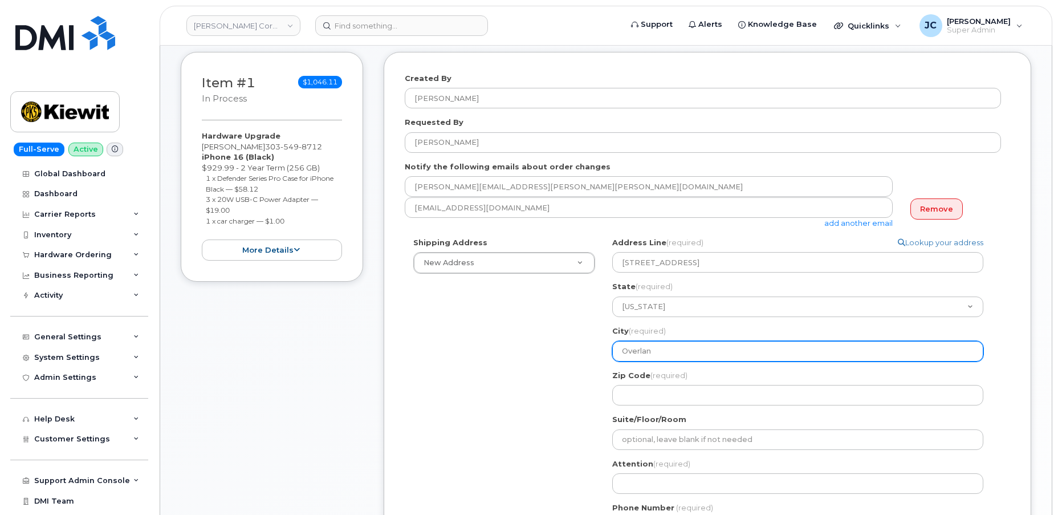
select select
type input "Overland"
select select
type input "Overland P"
select select
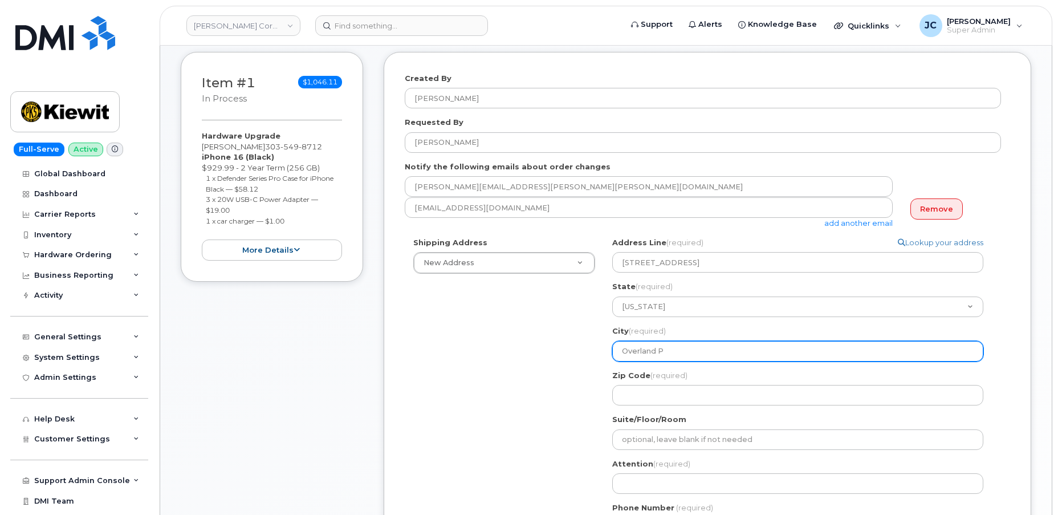
type input "Overland Pa"
select select
type input "Overland Par"
select select
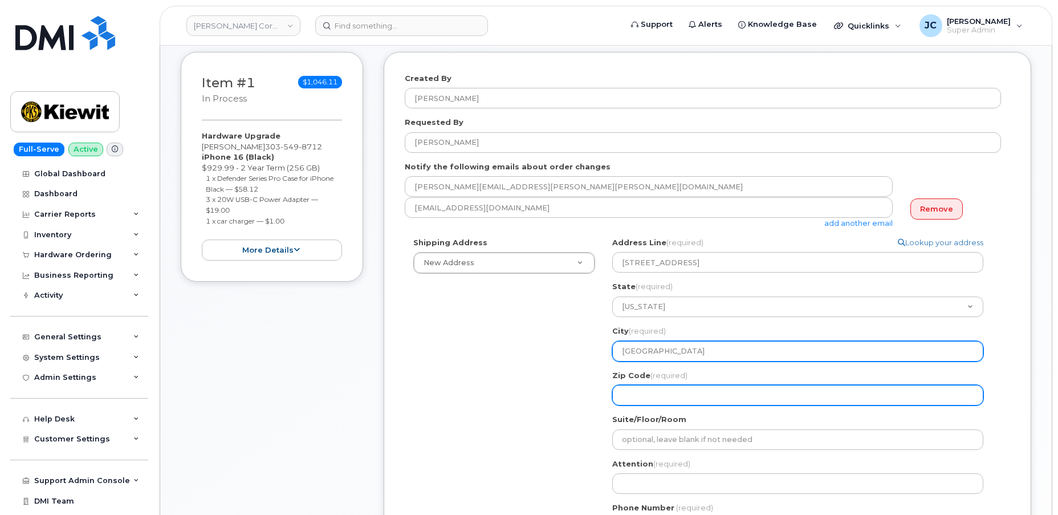
type input "Overland Park"
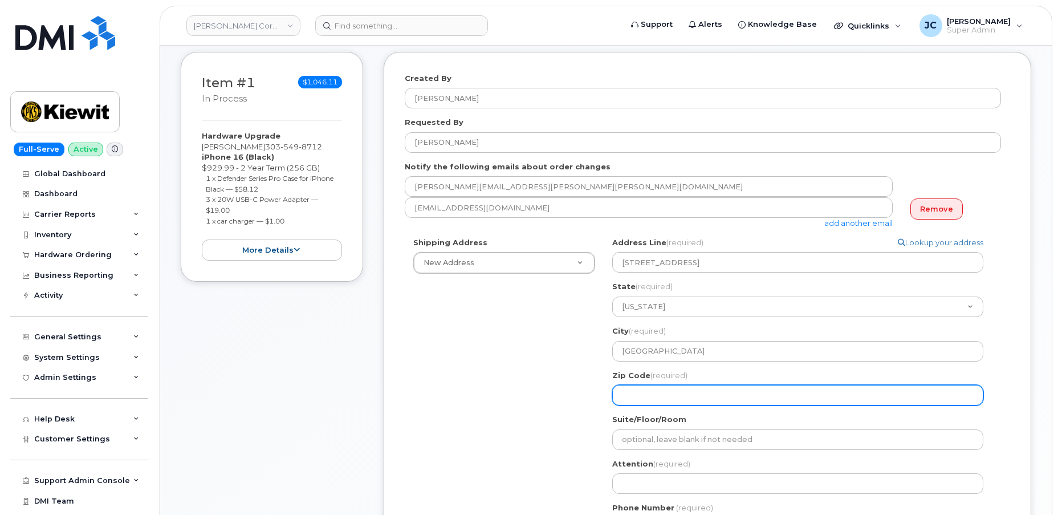
click at [635, 392] on input "Zip Code (required)" at bounding box center [797, 395] width 371 height 21
select select
type input "6"
select select
type input "66"
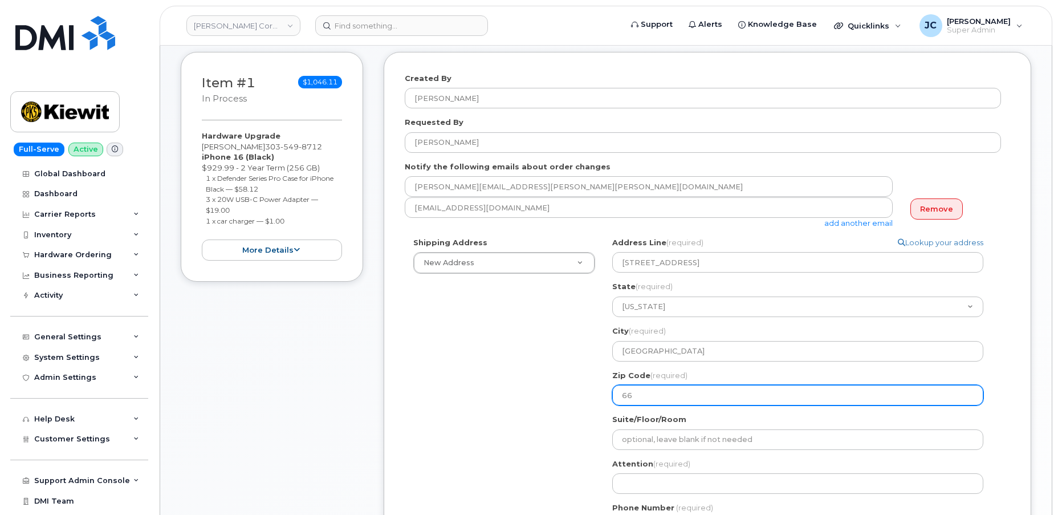
select select
type input "660"
select select
type input "6608"
select select
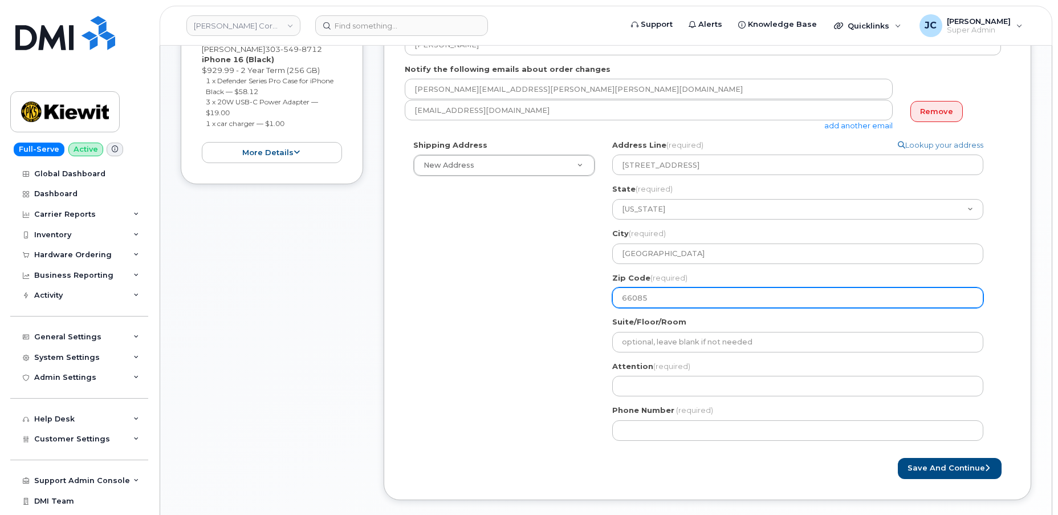
scroll to position [259, 0]
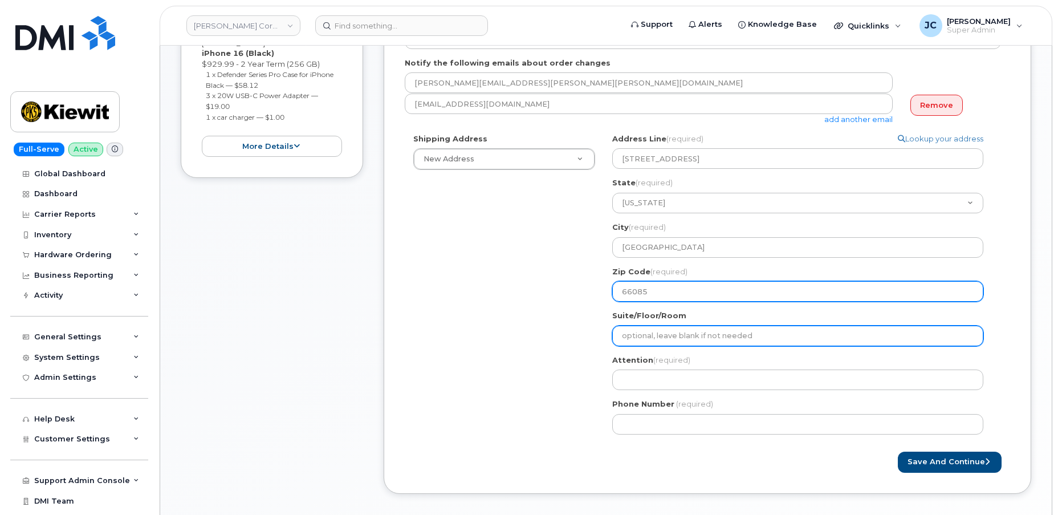
type input "66085"
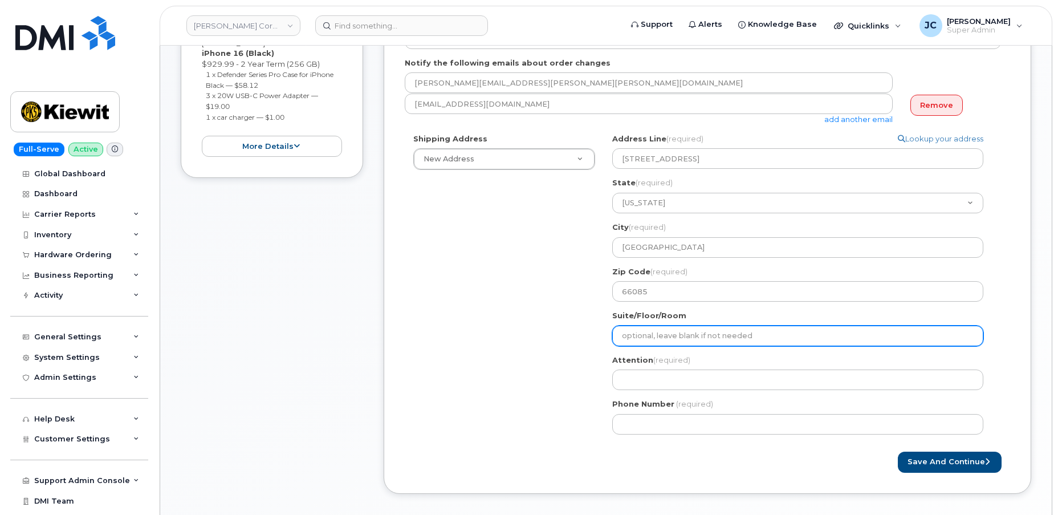
click at [664, 337] on input "Suite/Floor/Room" at bounding box center [797, 335] width 371 height 21
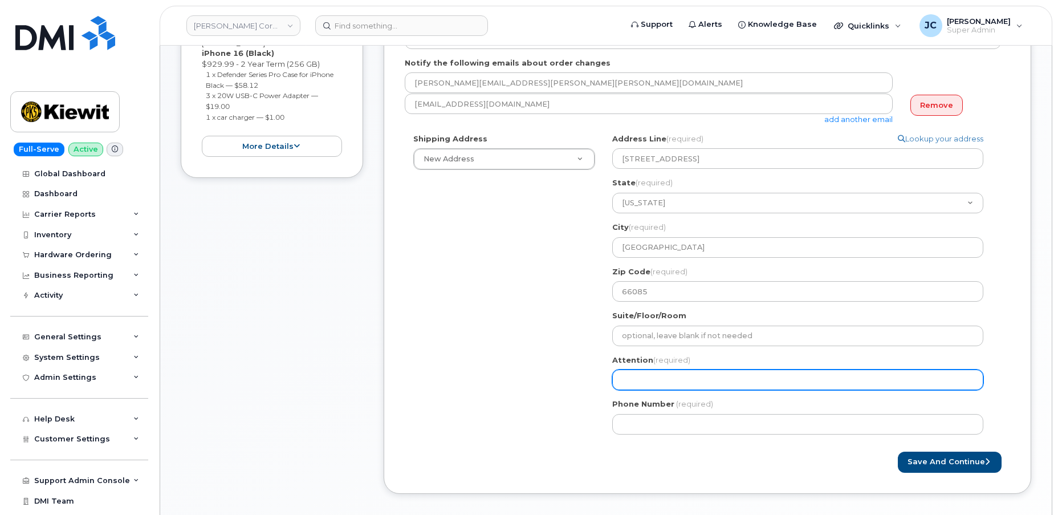
click at [629, 383] on input "Attention (required)" at bounding box center [797, 379] width 371 height 21
select select
type input "B"
select select
type input "Br"
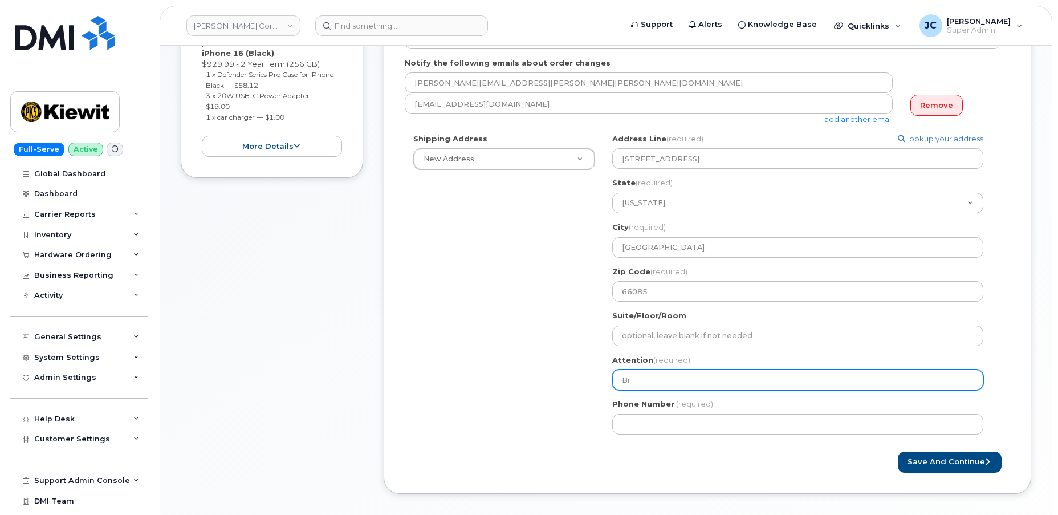
select select
type input "Bre"
select select
type input "Bret"
select select
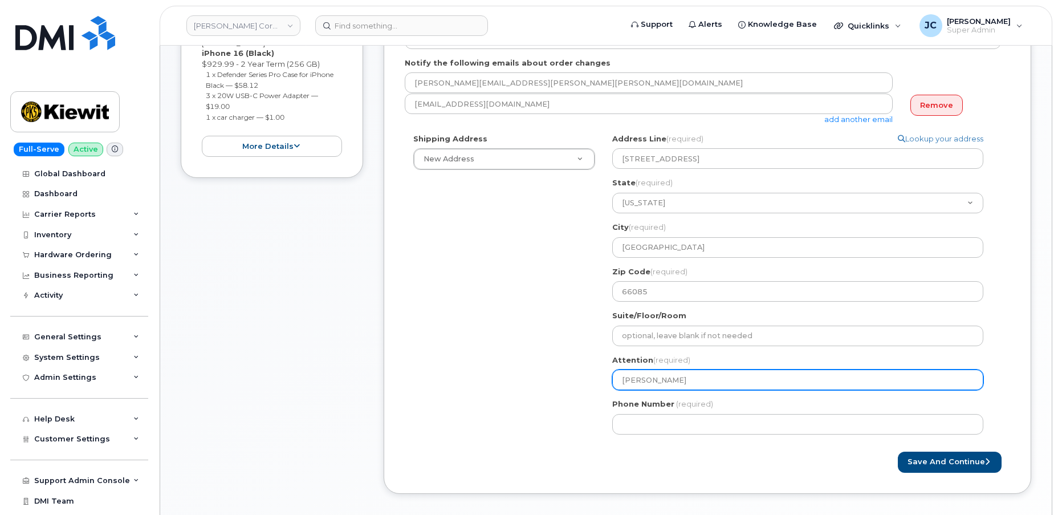
type input "Brett"
select select
type input "Brett S"
select select
type input "Brett SS"
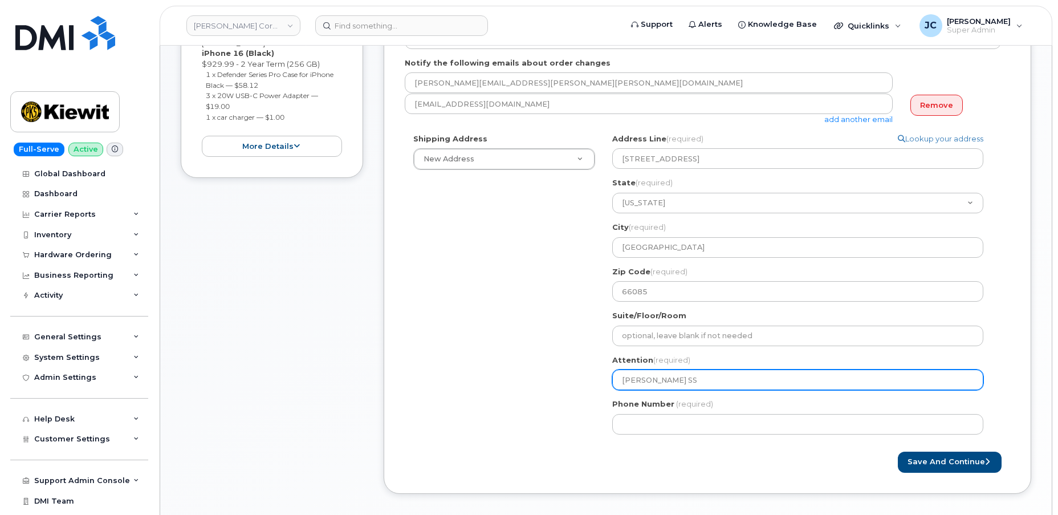
select select
type input "Brett SSS"
select select
type input "Brett SSSm"
select select
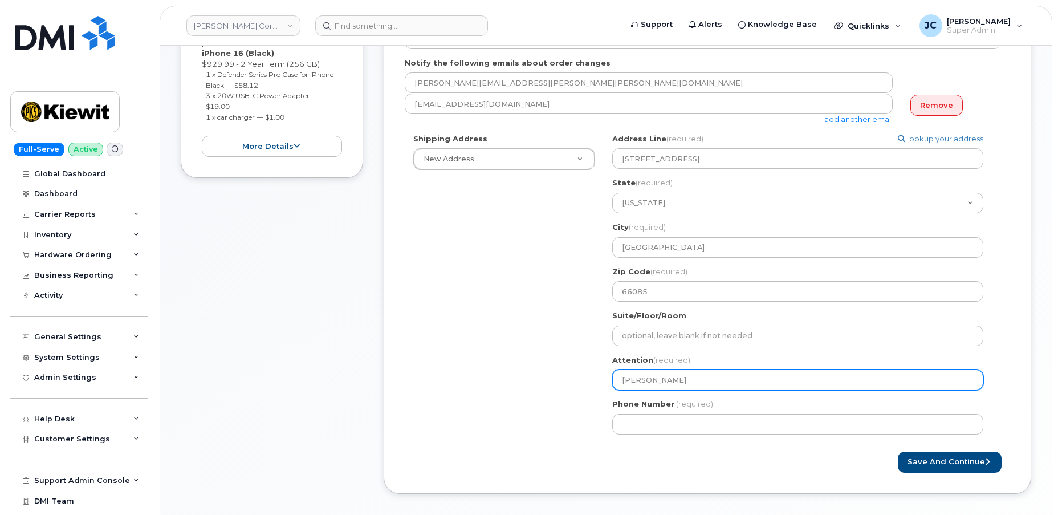
type input "Brett SSSmi"
select select
type input "Brett SSSmit"
select select
type input "Brett SSSmith"
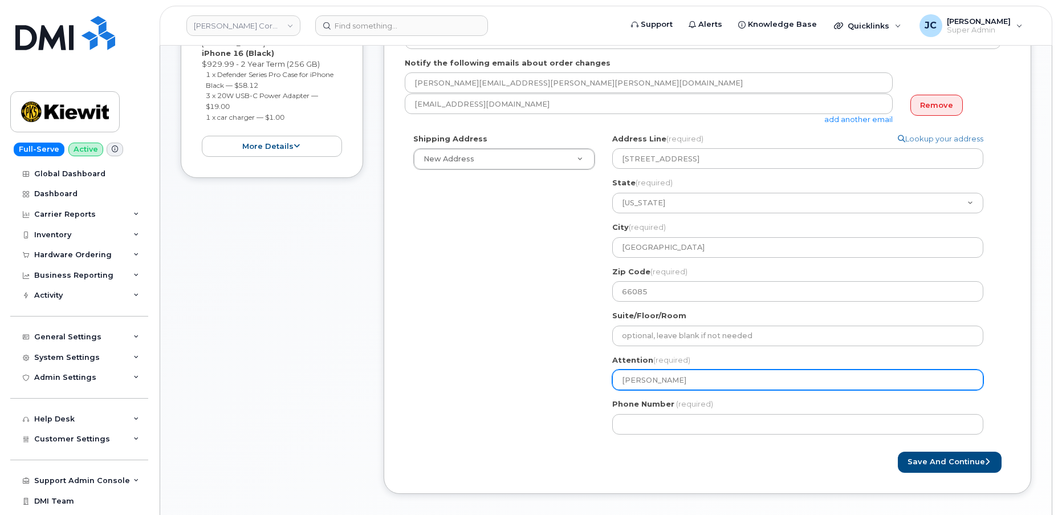
select select
type input "Brett SSSmit"
select select
type input "Brett SSSmi"
select select
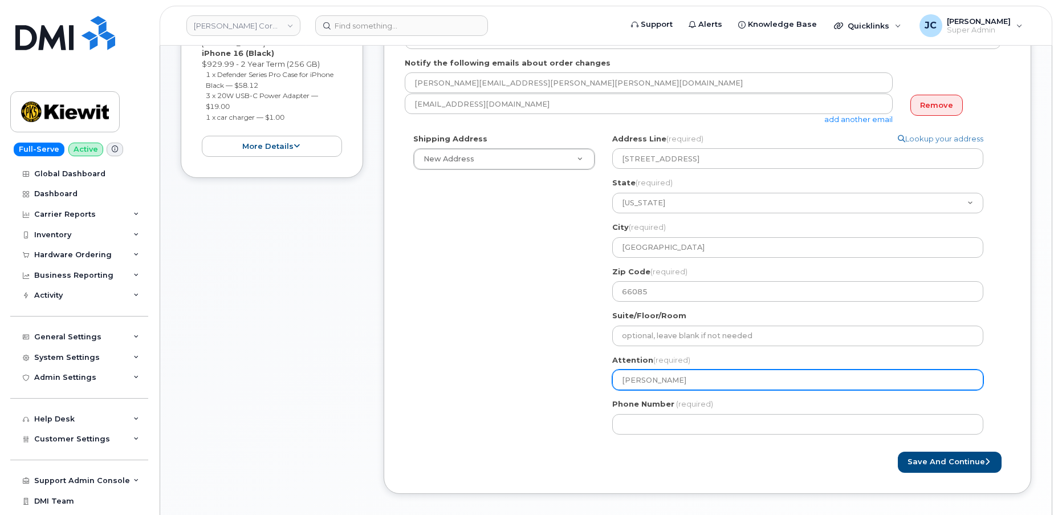
type input "Brett SSSm"
select select
type input "Brett SSS"
select select
type input "Brett SS"
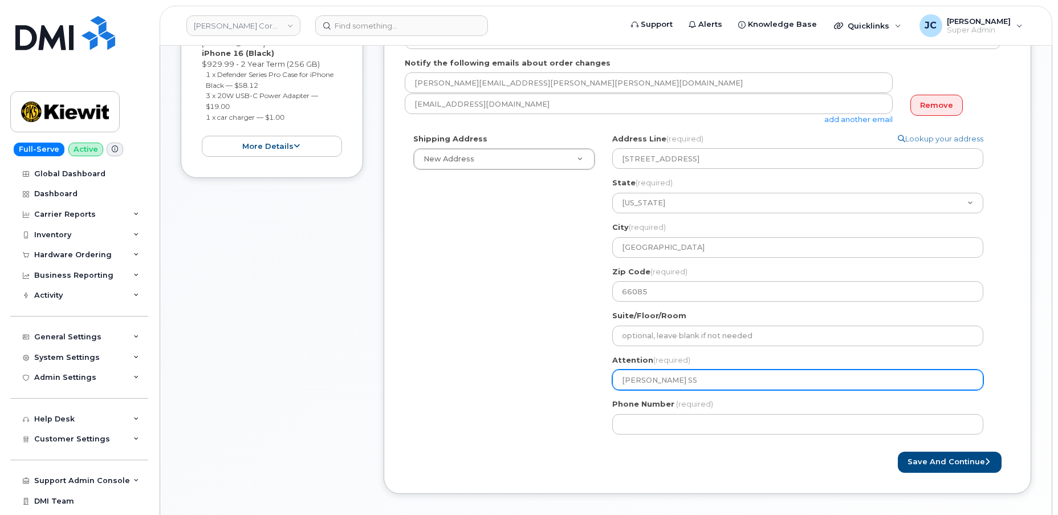
select select
type input "Brett S"
select select
type input "Brett Sm"
select select
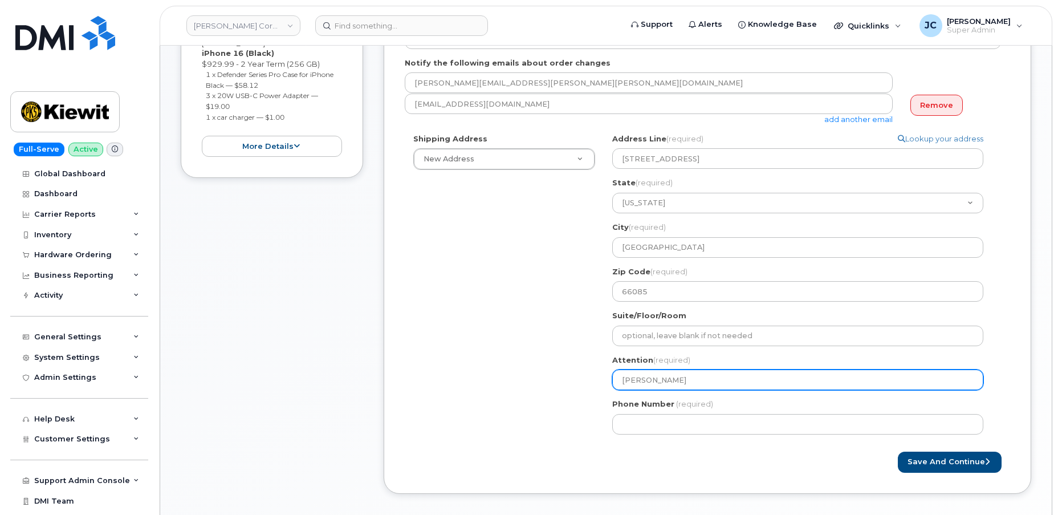
type input "Brett Smi"
select select
type input "Brett Smit"
select select
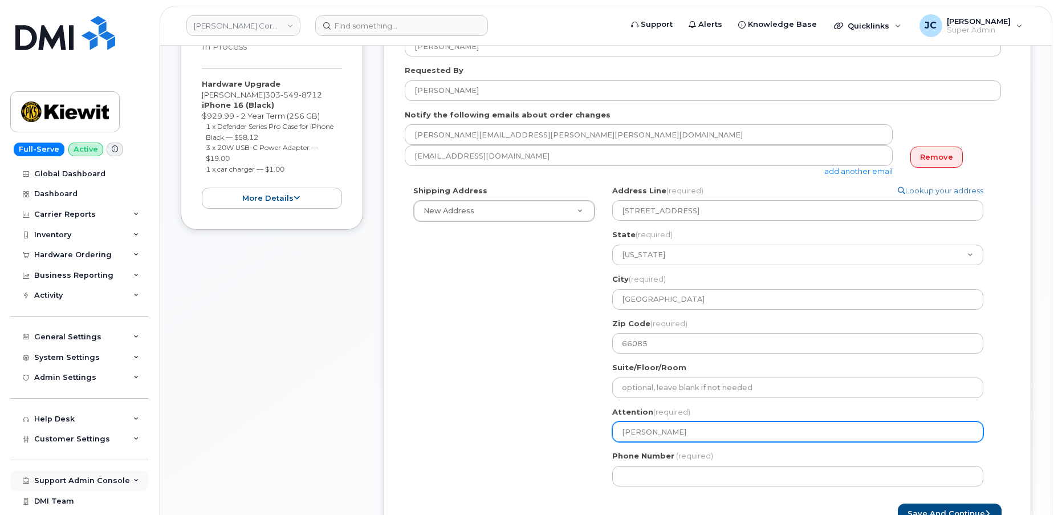
type input "[PERSON_NAME]"
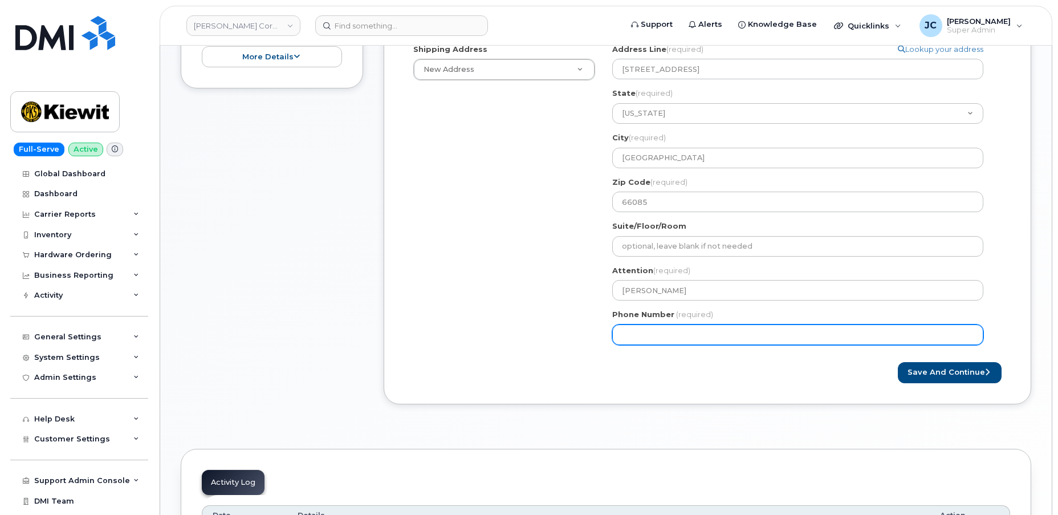
scroll to position [362, 0]
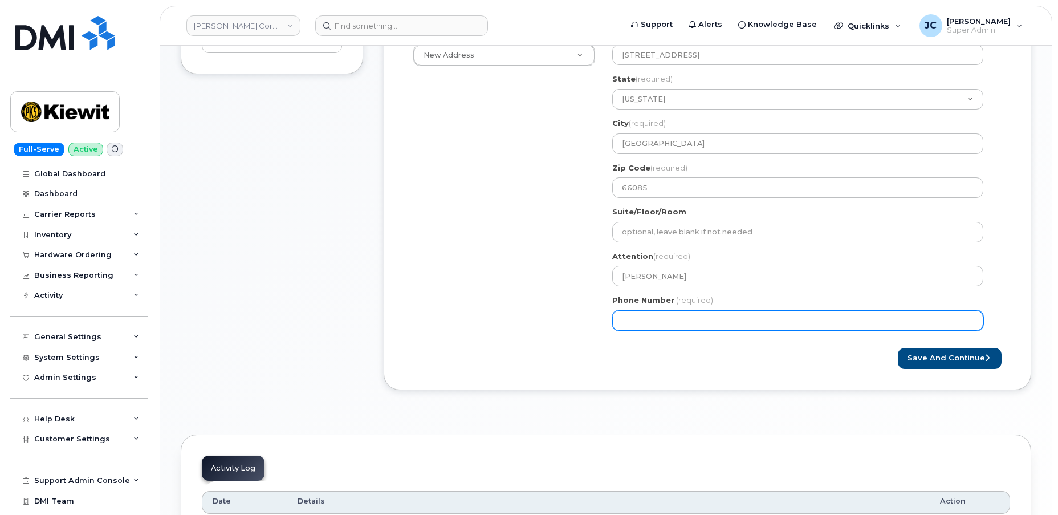
click at [669, 320] on input "Phone Number" at bounding box center [797, 320] width 371 height 21
paste input "303.5498712"
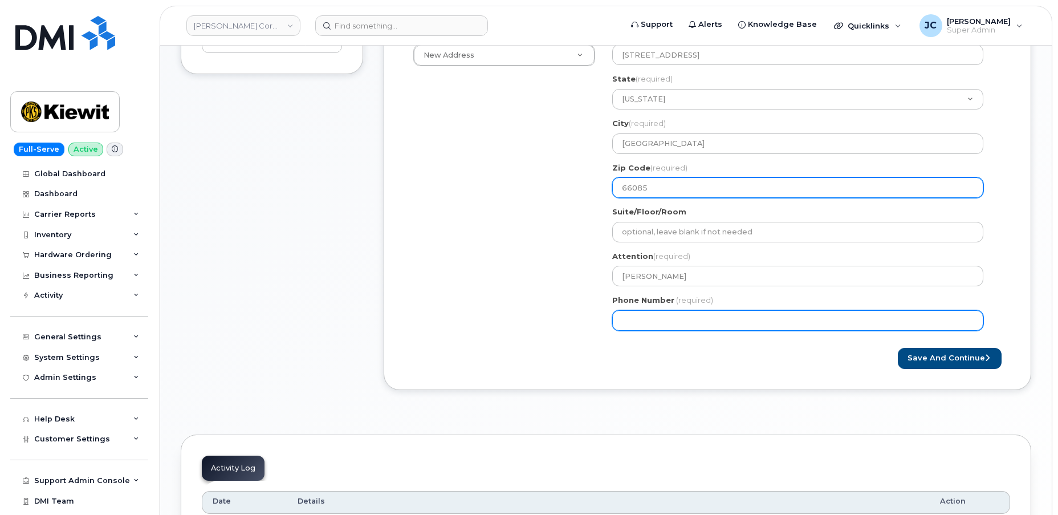
type input "303.5498712"
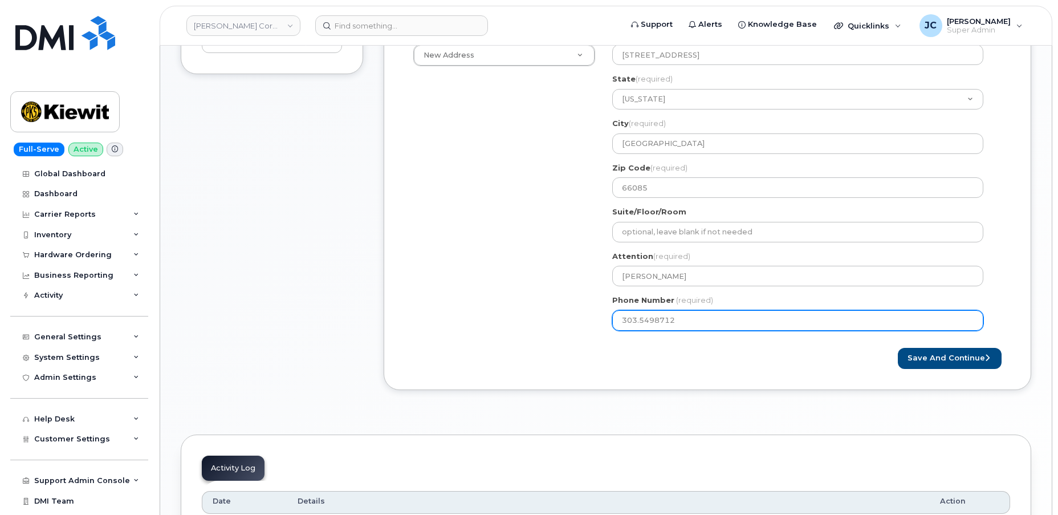
click at [641, 319] on input "303.5498712" at bounding box center [797, 320] width 371 height 21
select select
type input "3035498712"
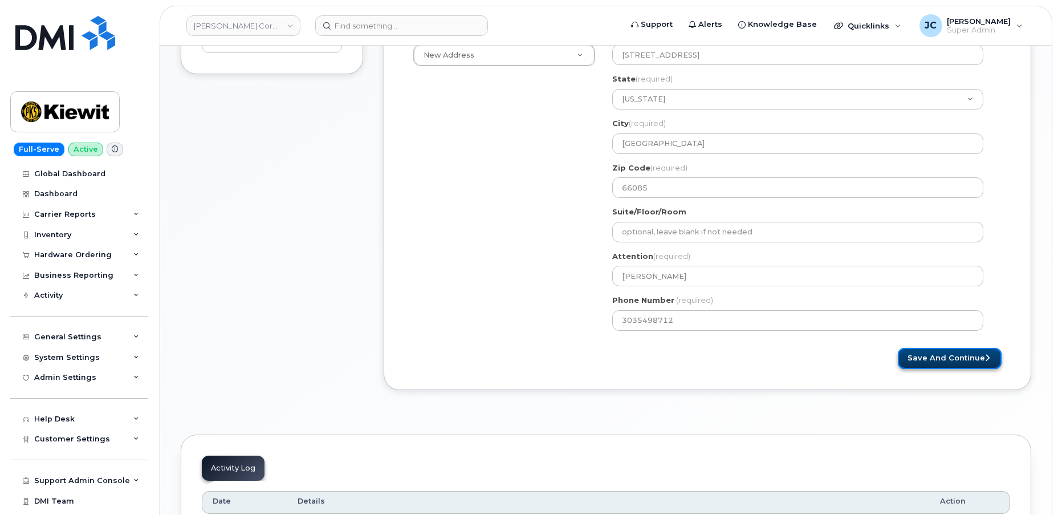
click at [937, 355] on button "Save and Continue" at bounding box center [950, 358] width 104 height 21
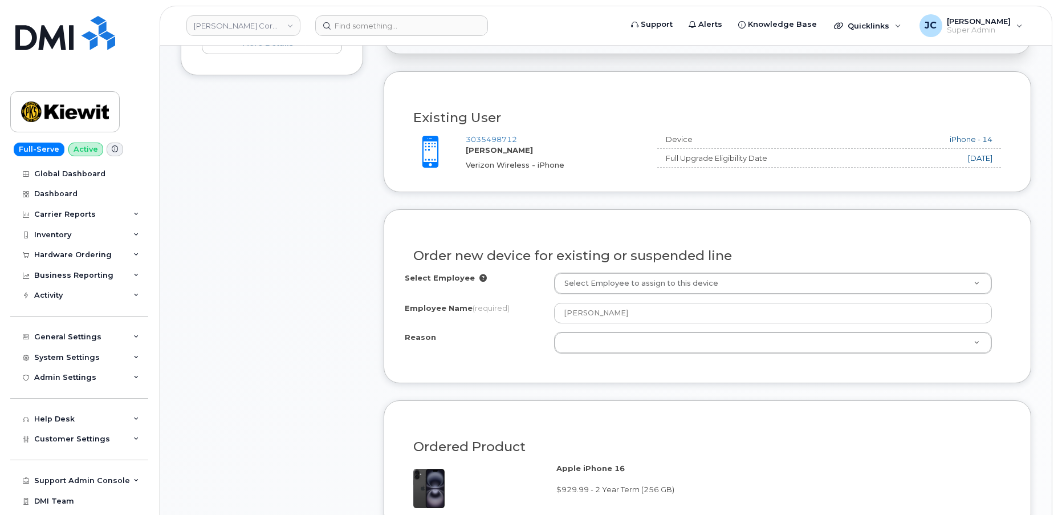
scroll to position [362, 0]
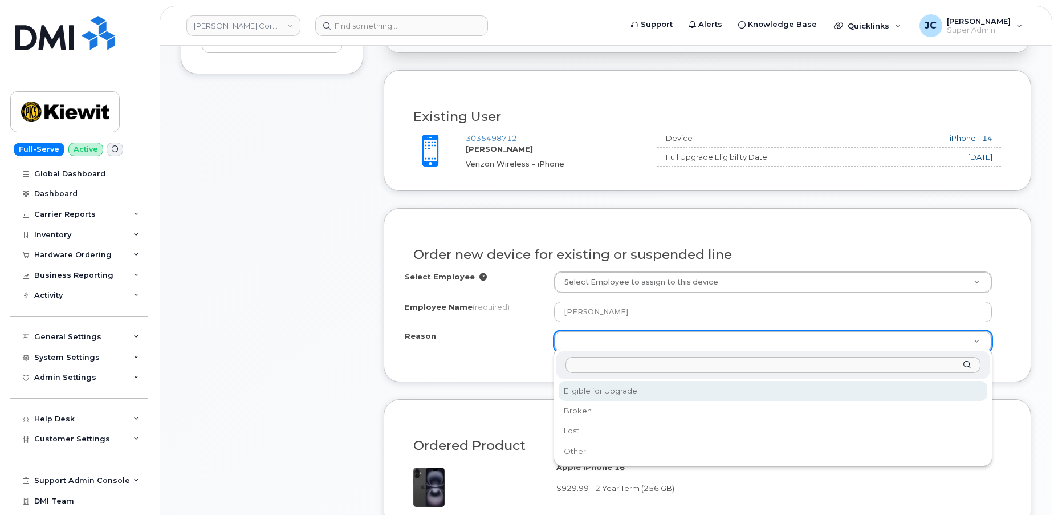
select select "eligible_for_upgrade"
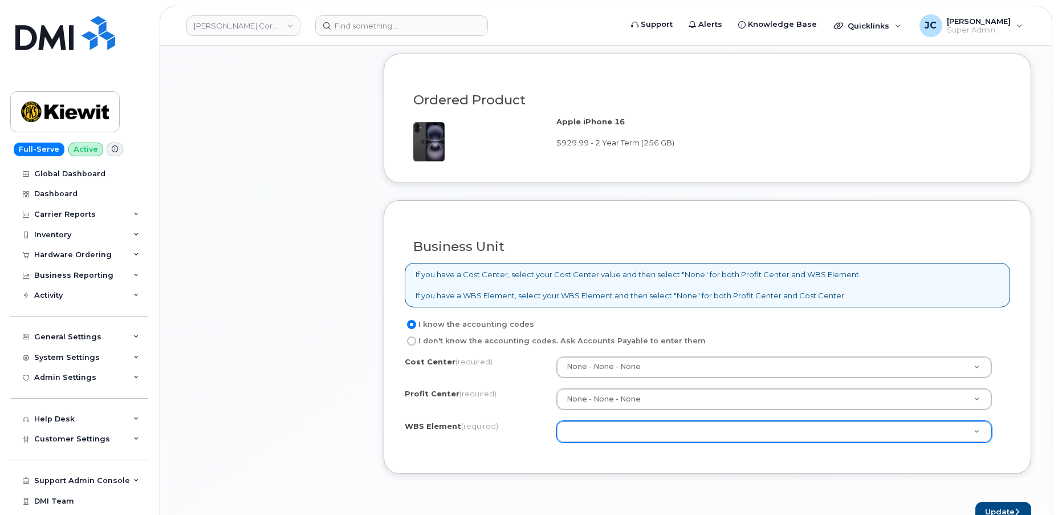
scroll to position [725, 0]
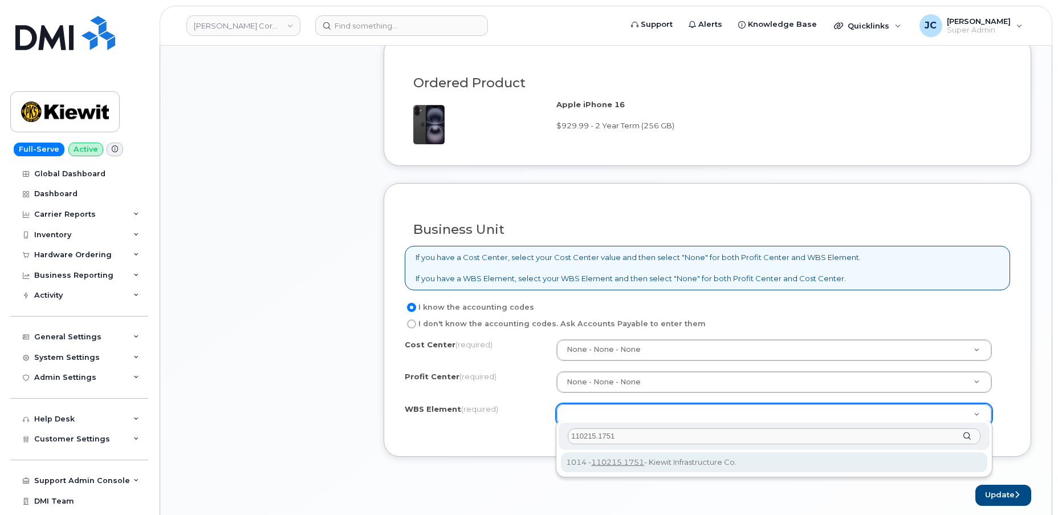
type input "110215.1751"
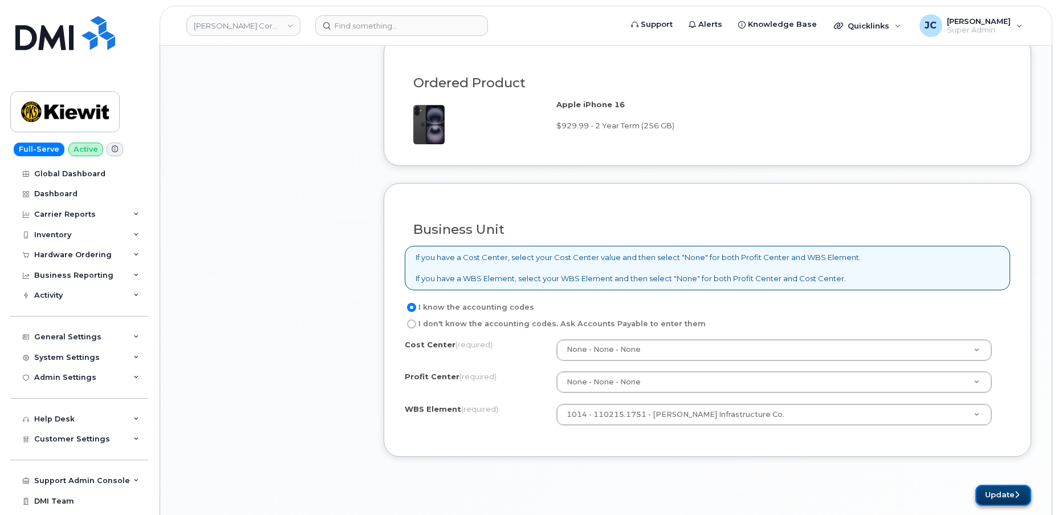
click at [999, 488] on button "Update" at bounding box center [1003, 494] width 56 height 21
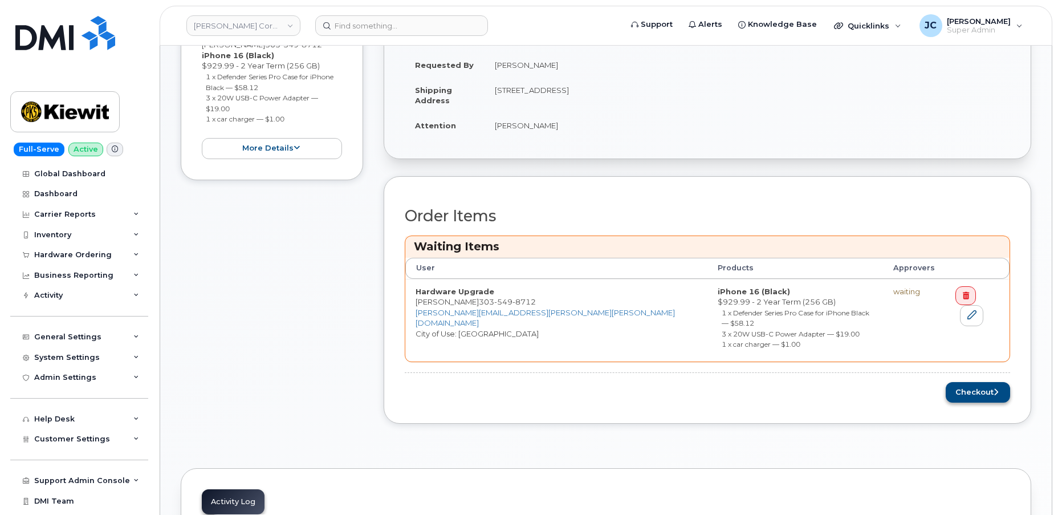
scroll to position [311, 0]
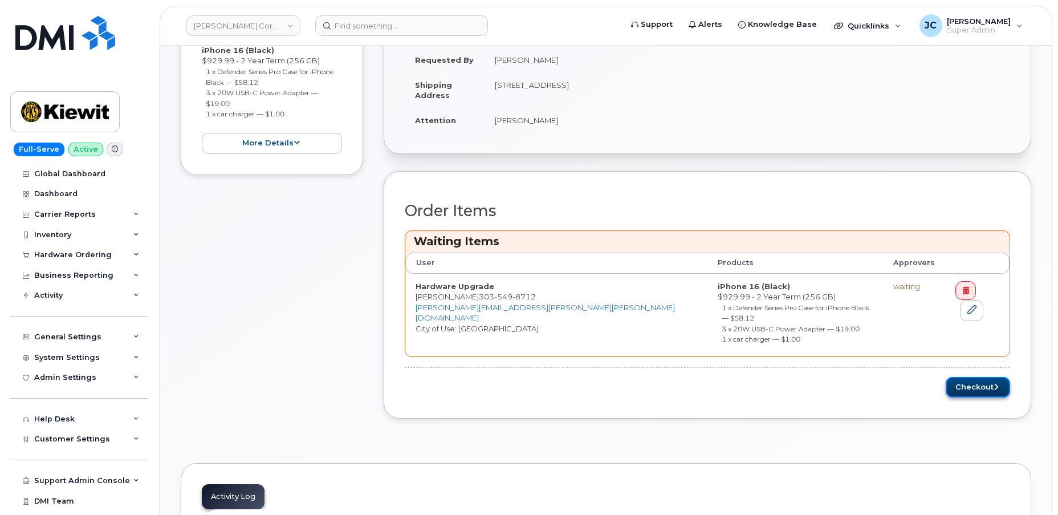
click at [985, 377] on button "Checkout" at bounding box center [978, 387] width 64 height 21
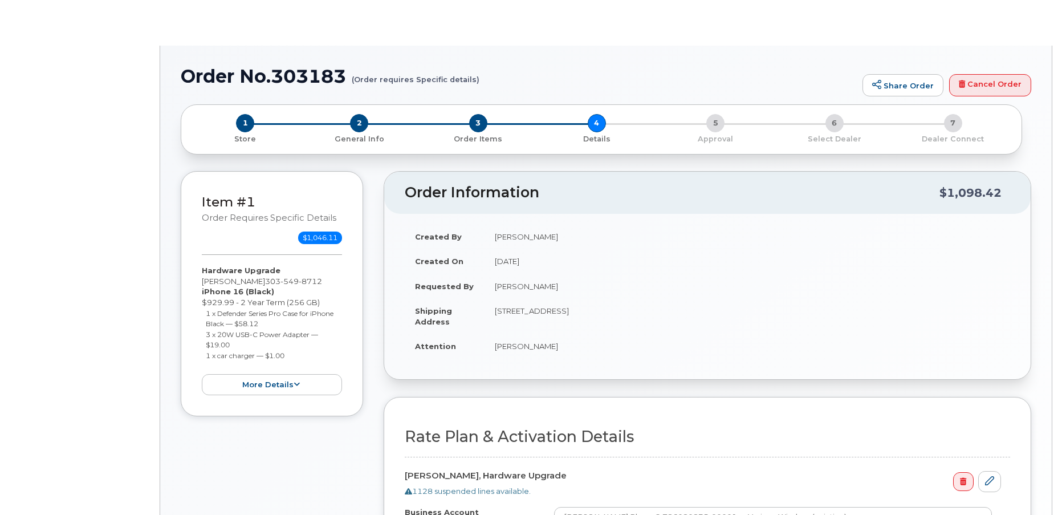
select select "Business Unlimited Smartphone"
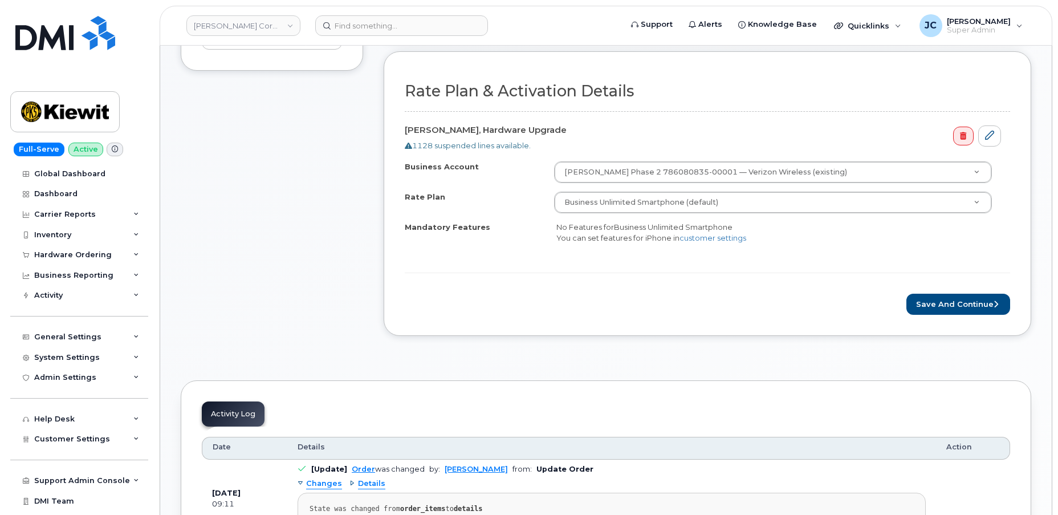
scroll to position [362, 0]
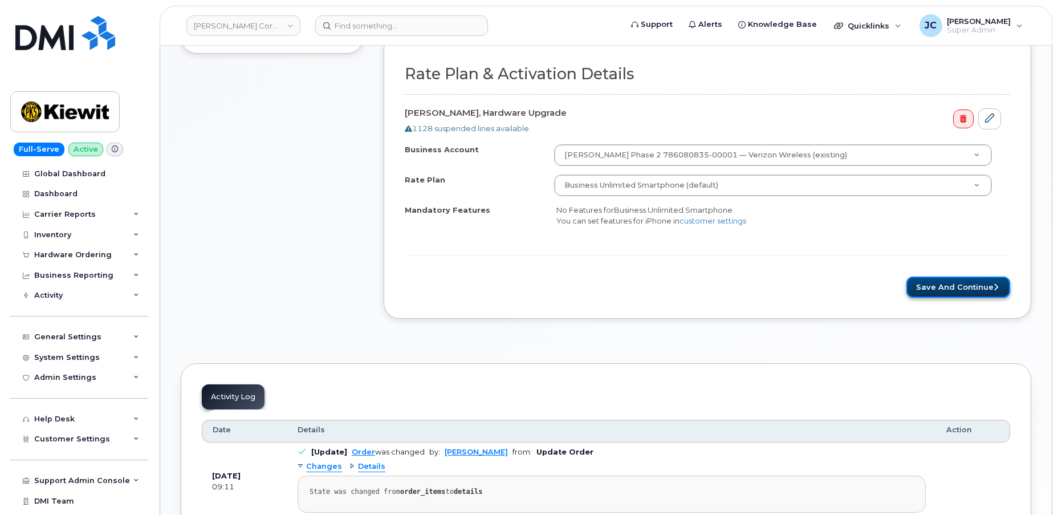
click at [958, 280] on button "Save and Continue" at bounding box center [958, 286] width 104 height 21
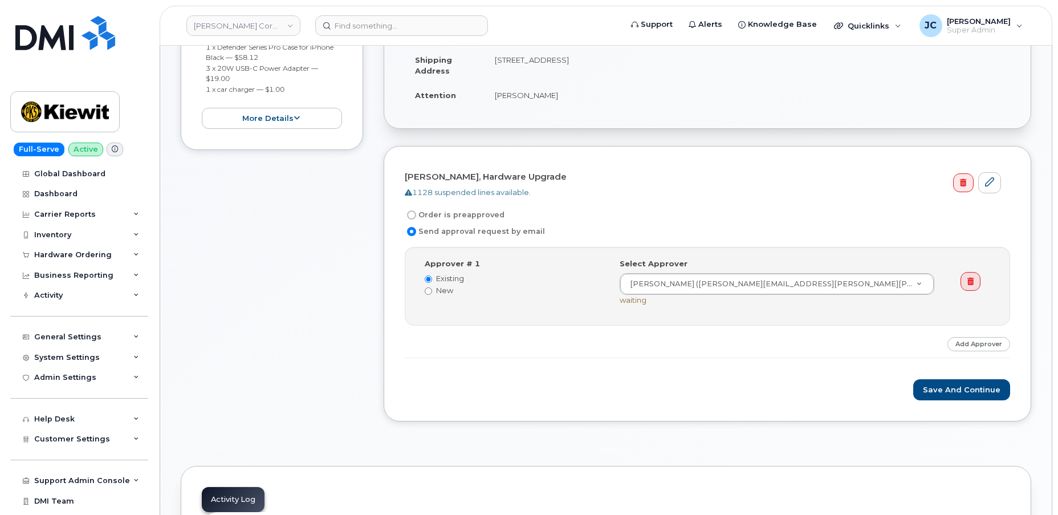
scroll to position [259, 0]
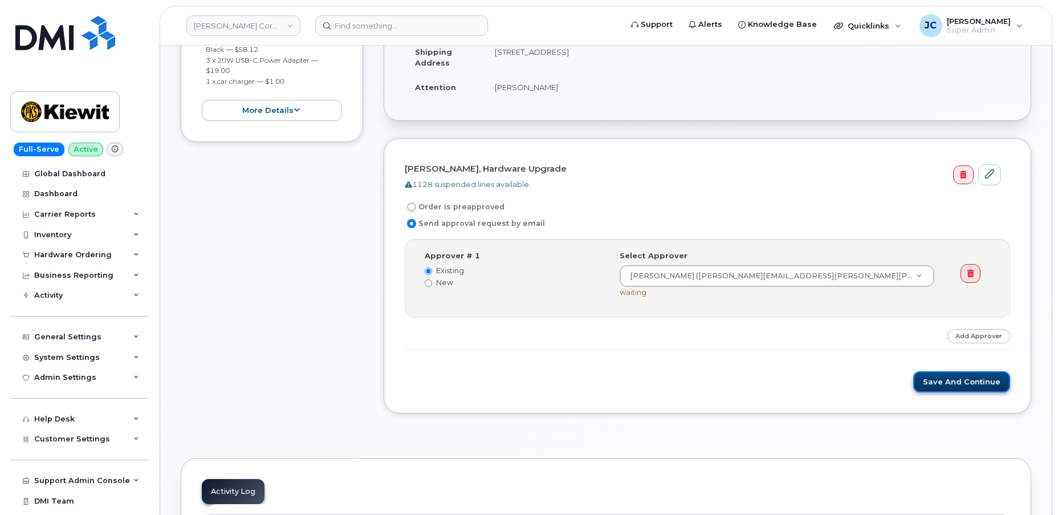
drag, startPoint x: 965, startPoint y: 372, endPoint x: 959, endPoint y: 373, distance: 6.4
click at [959, 373] on button "Save and Continue" at bounding box center [961, 381] width 97 height 21
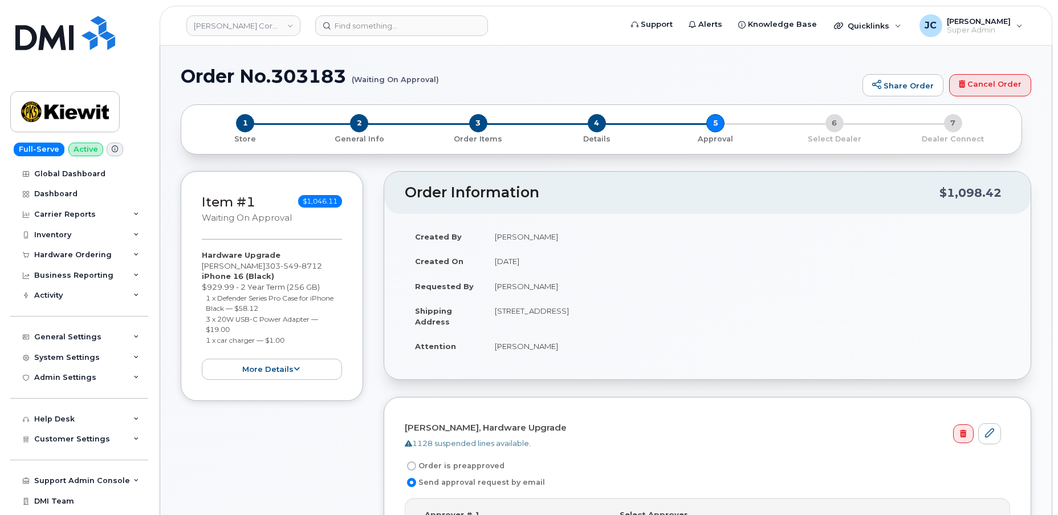
click at [347, 78] on h1 "Order No.303183 (Waiting On Approval)" at bounding box center [519, 76] width 676 height 20
drag, startPoint x: 347, startPoint y: 80, endPoint x: 272, endPoint y: 76, distance: 74.8
click at [272, 76] on h1 "Order No.303183 (Waiting On Approval)" at bounding box center [519, 76] width 676 height 20
copy h1 "303183"
